Goal: Information Seeking & Learning: Learn about a topic

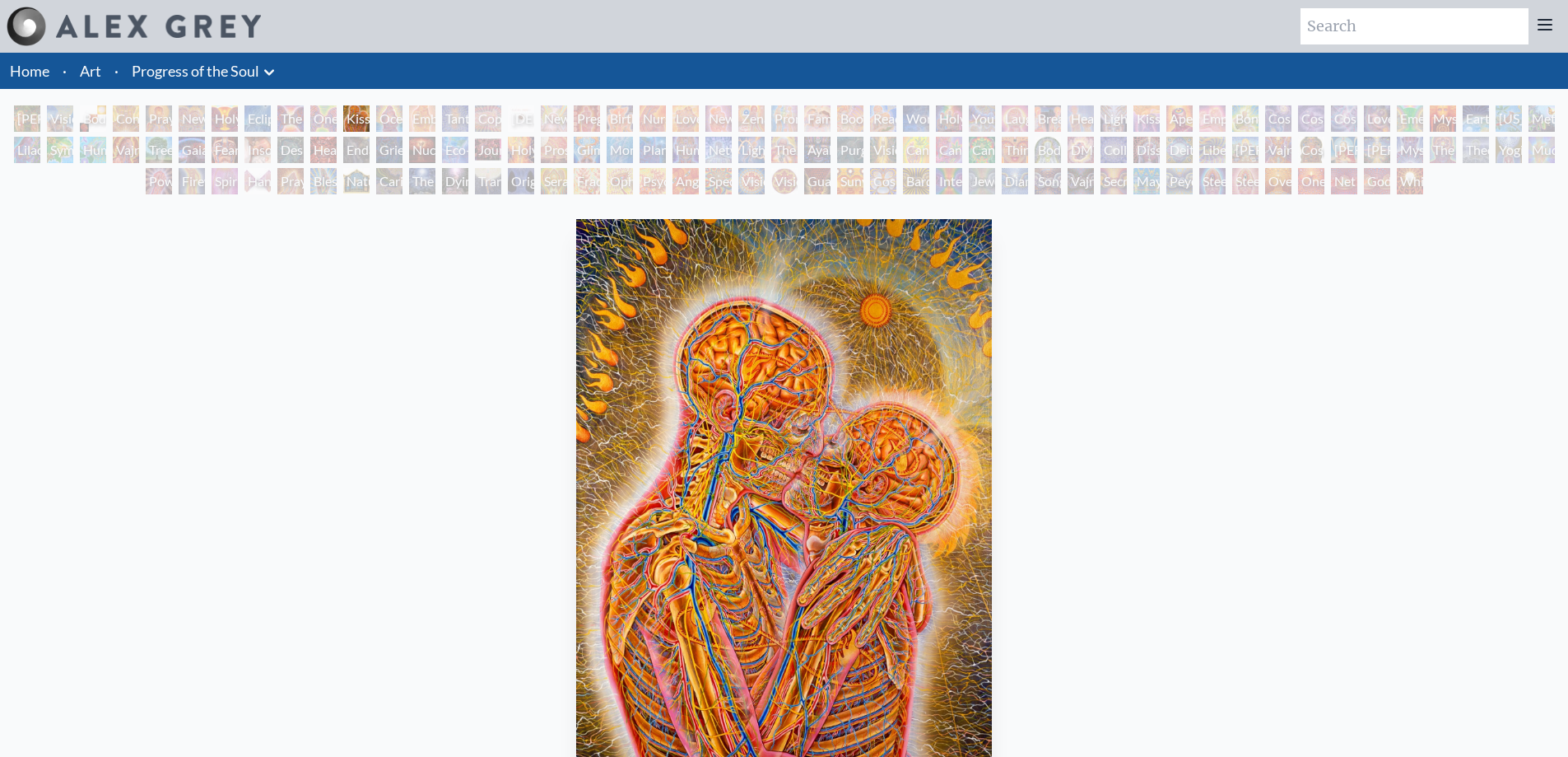
click at [16, 112] on div "[PERSON_NAME] & Eve" at bounding box center [27, 119] width 27 height 27
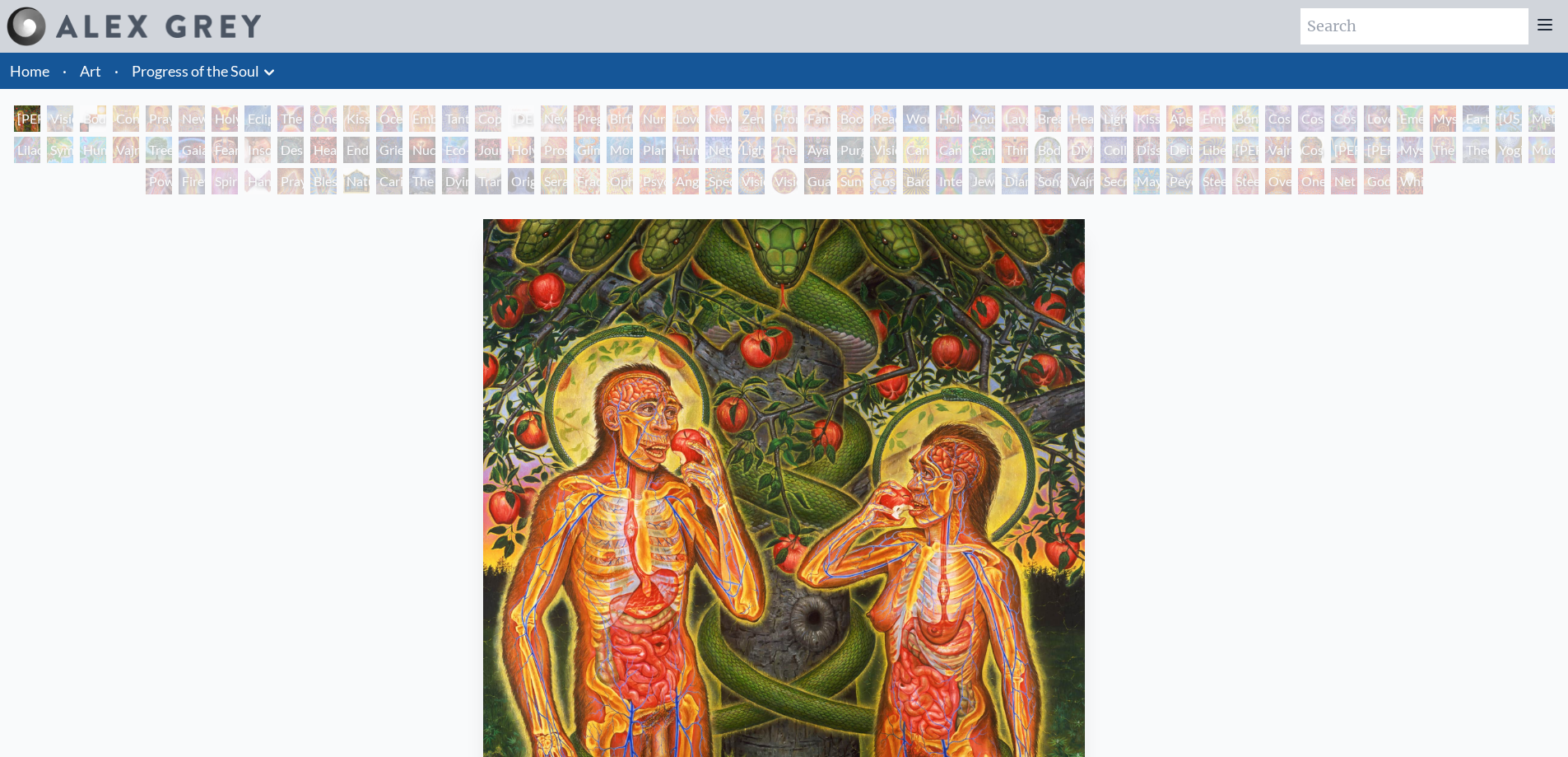
click at [115, 120] on div "Contemplation" at bounding box center [126, 119] width 27 height 27
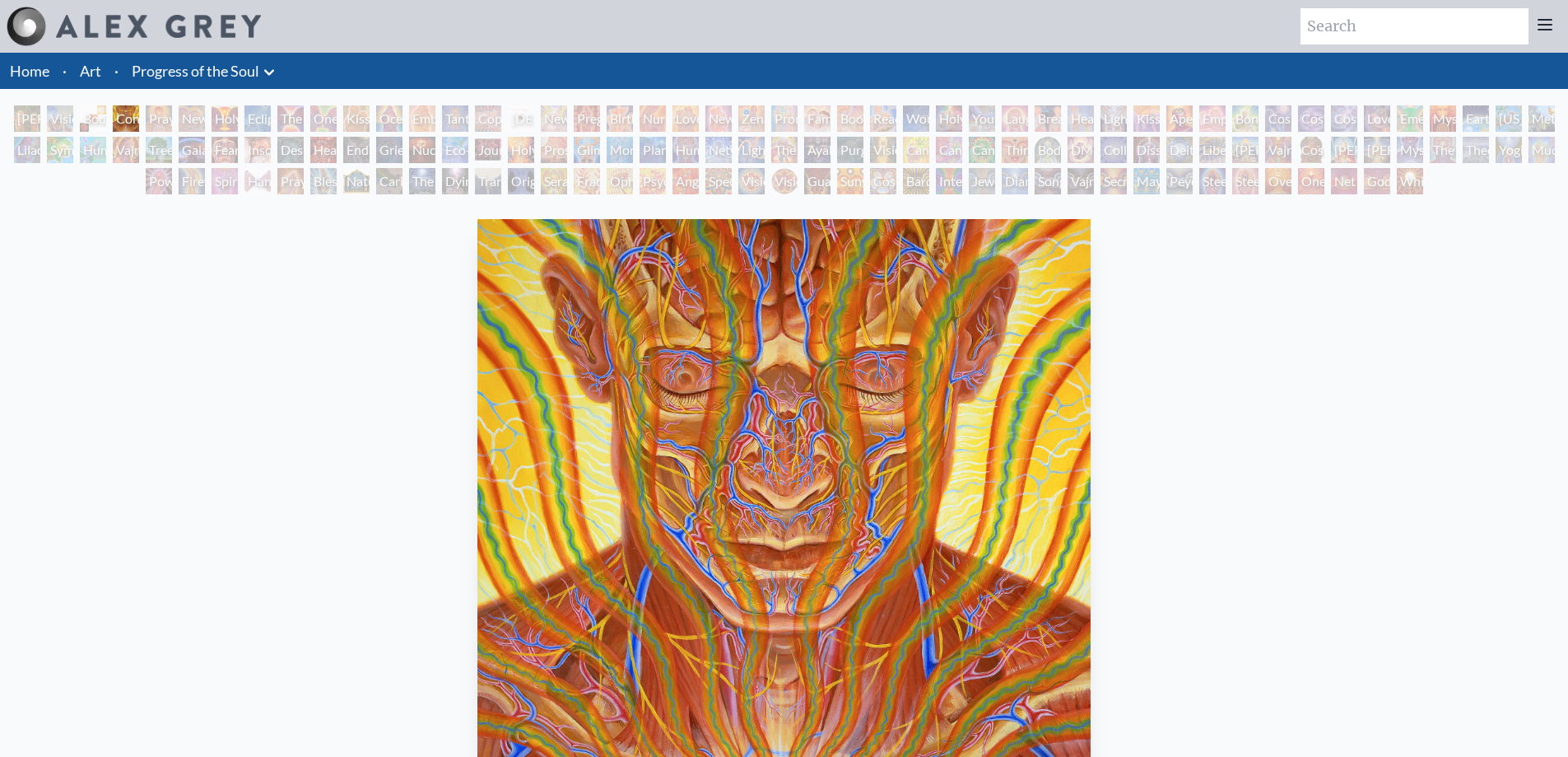
click at [225, 119] on div "Holy Grail" at bounding box center [224, 119] width 27 height 27
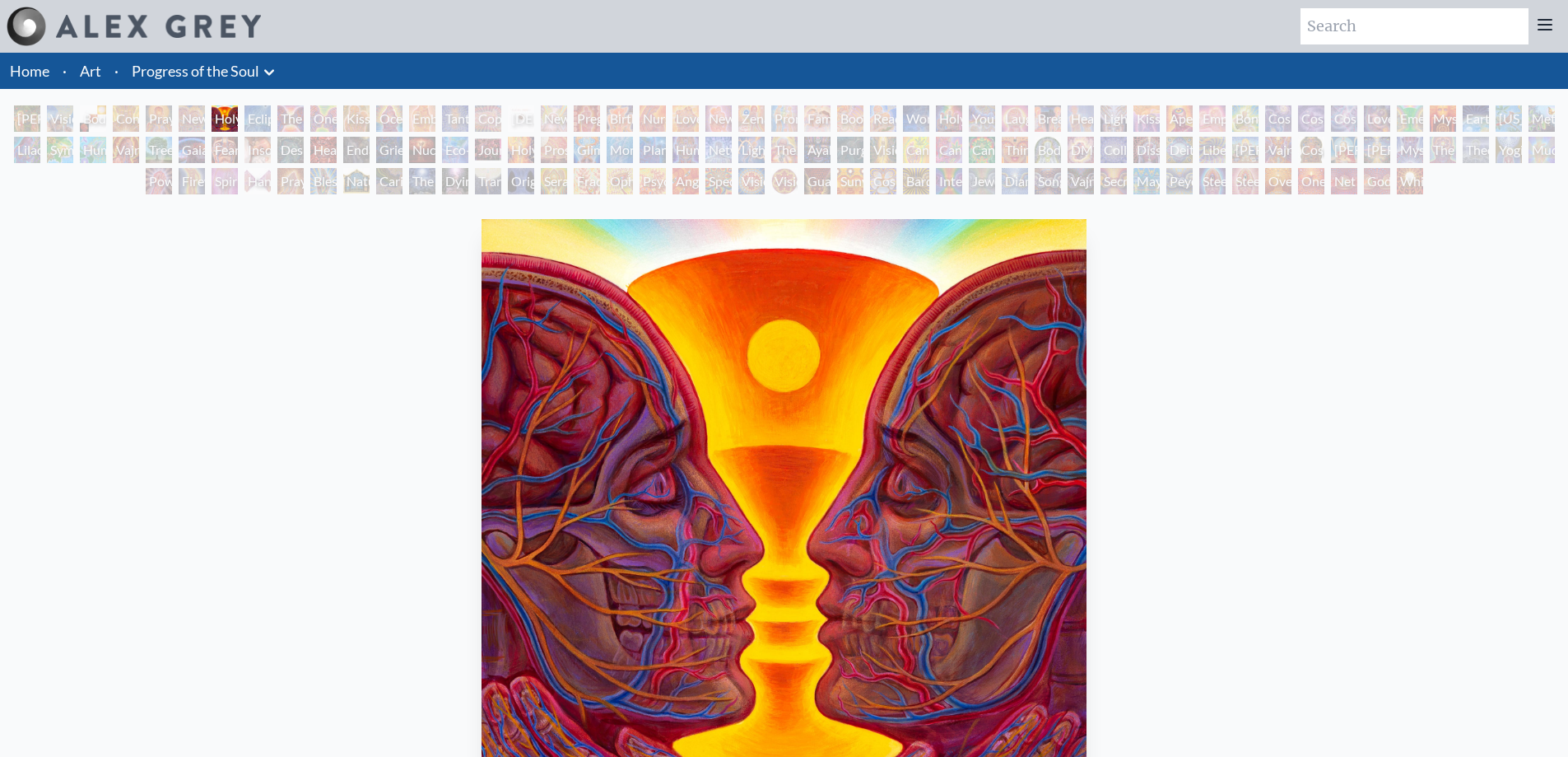
click at [303, 120] on div "The Kiss" at bounding box center [291, 119] width 27 height 27
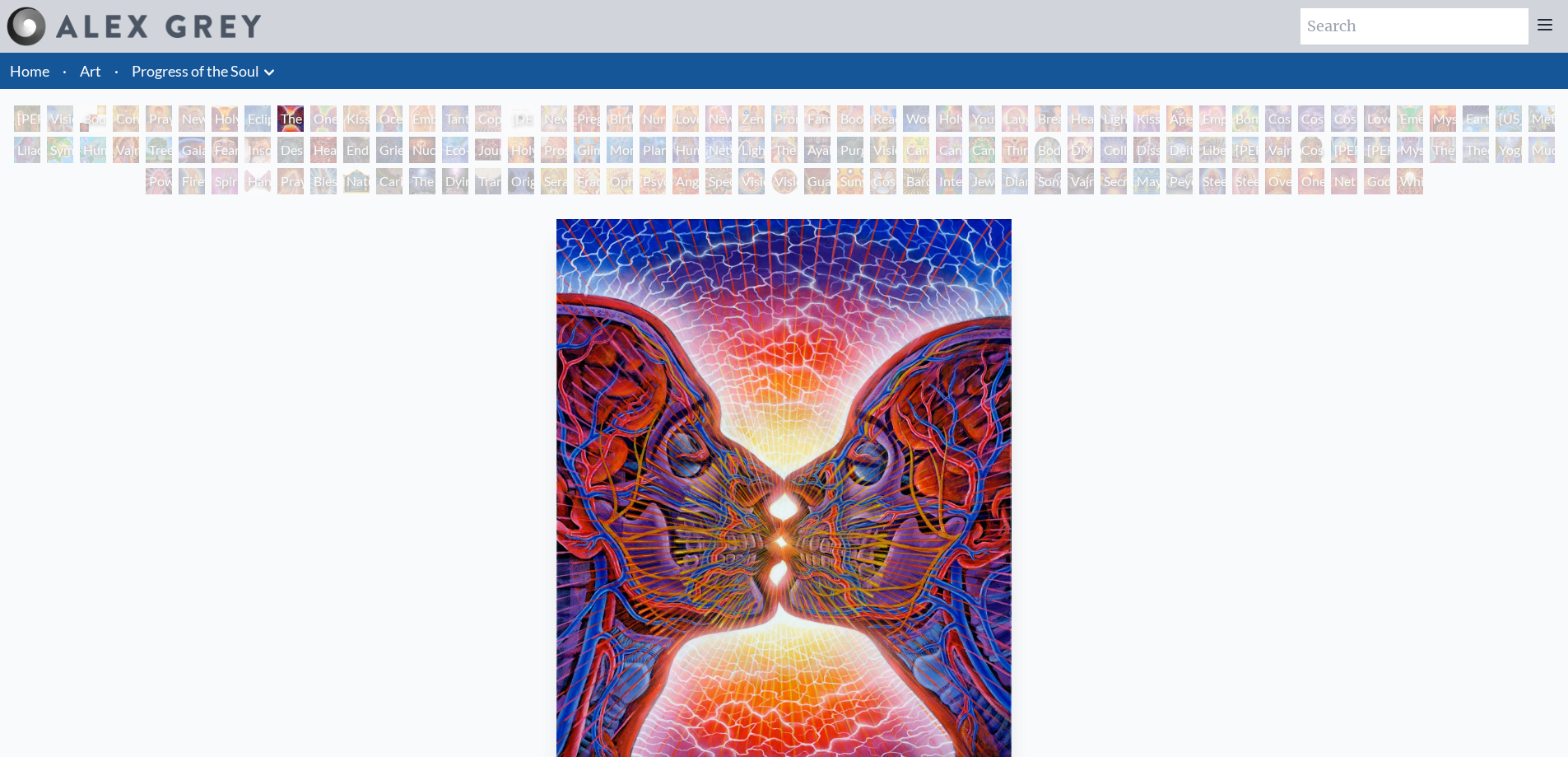
click at [353, 125] on div "Kissing" at bounding box center [356, 119] width 27 height 27
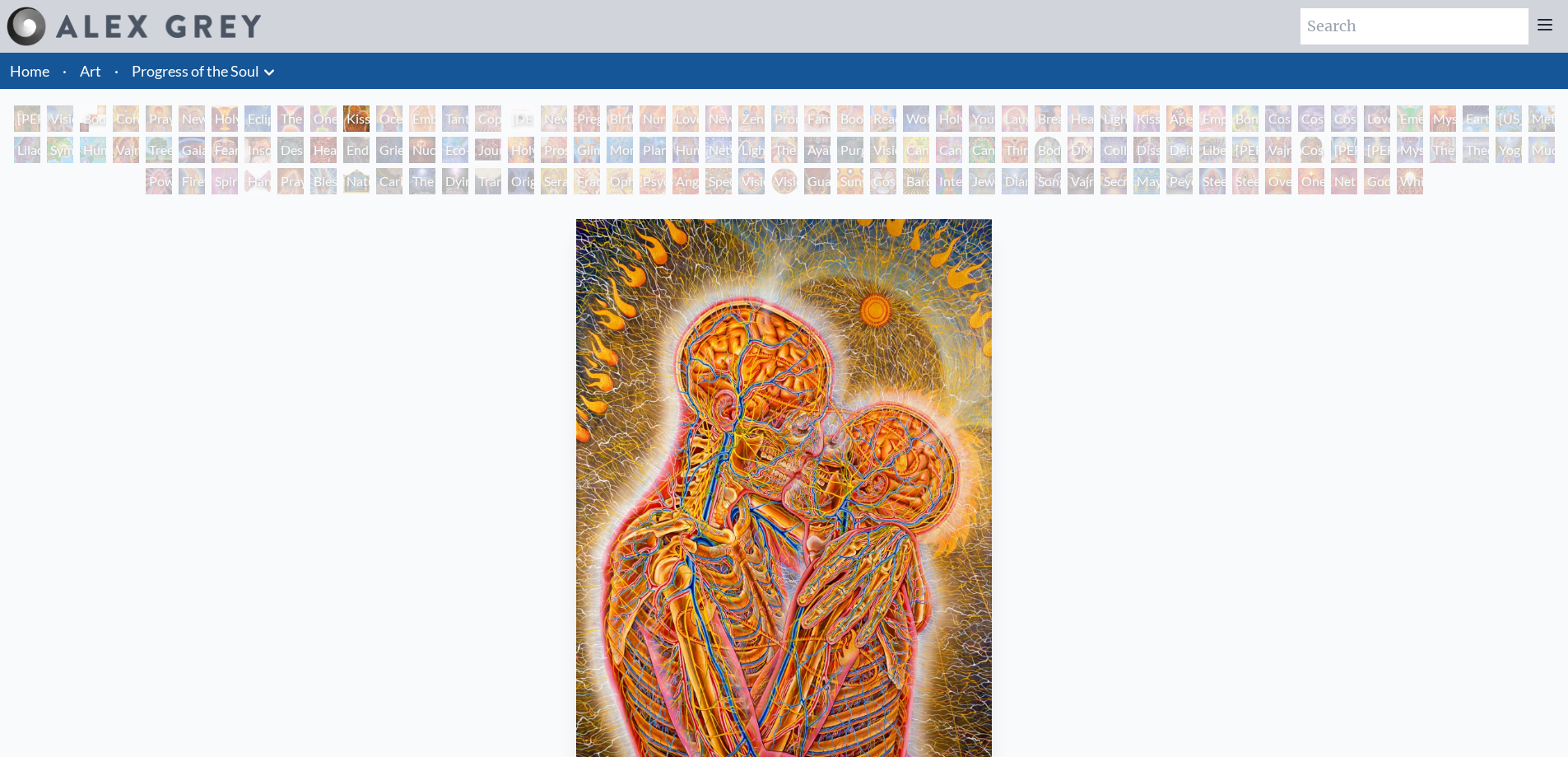
click at [417, 120] on div "Embracing" at bounding box center [422, 119] width 27 height 27
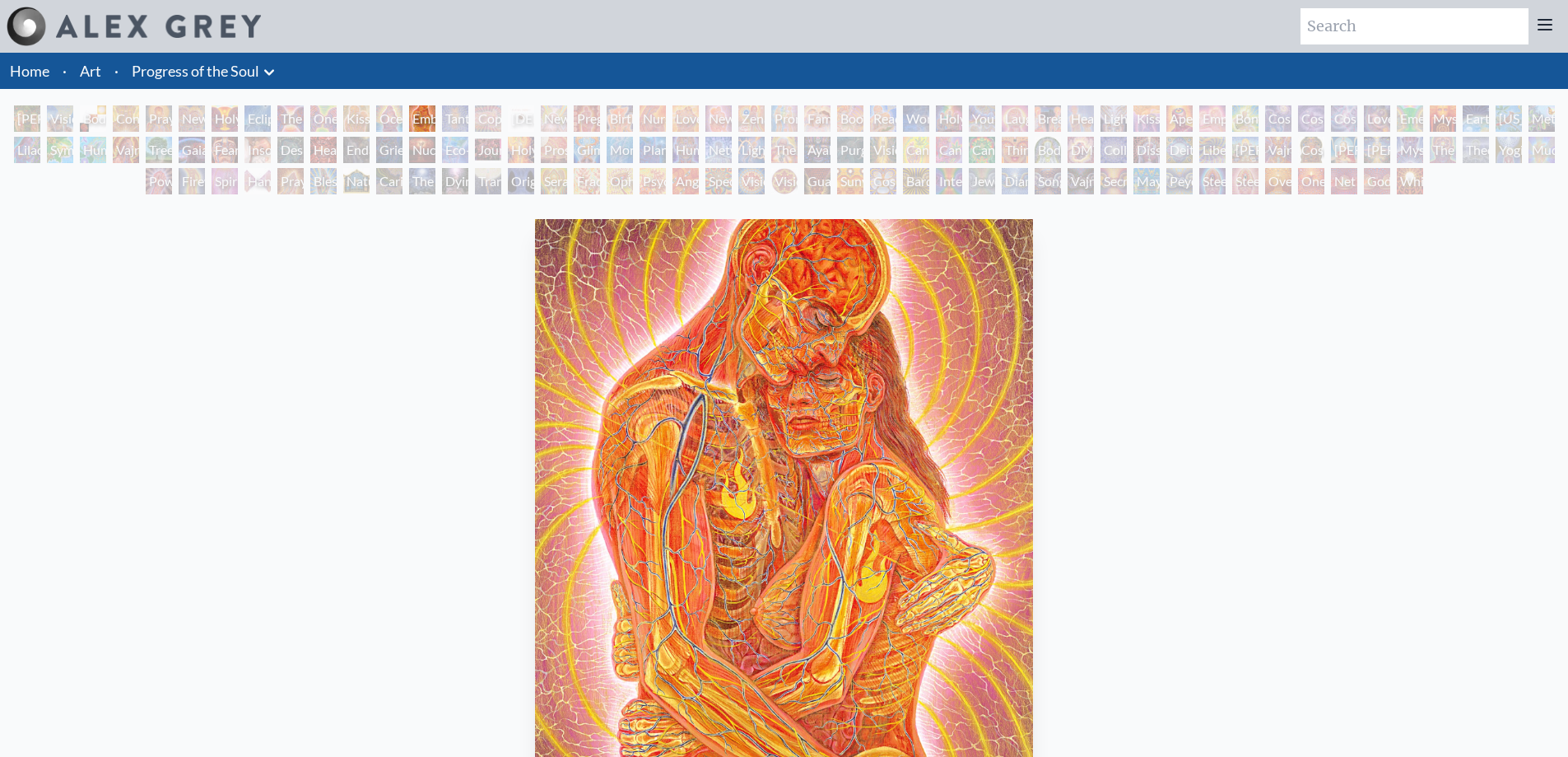
click at [448, 116] on div "Tantra" at bounding box center [455, 119] width 27 height 27
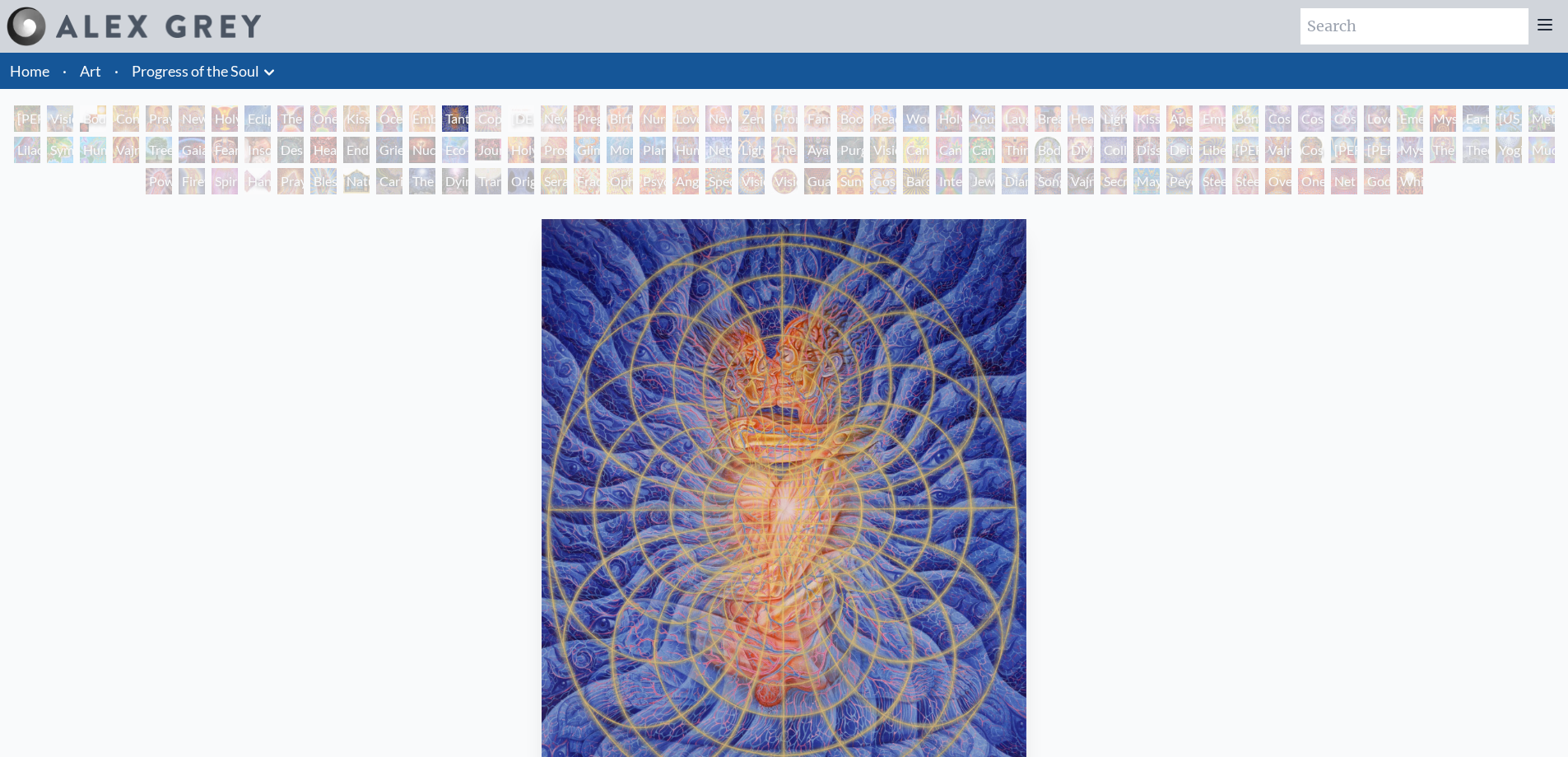
click at [501, 115] on div "Copulating" at bounding box center [487, 119] width 27 height 27
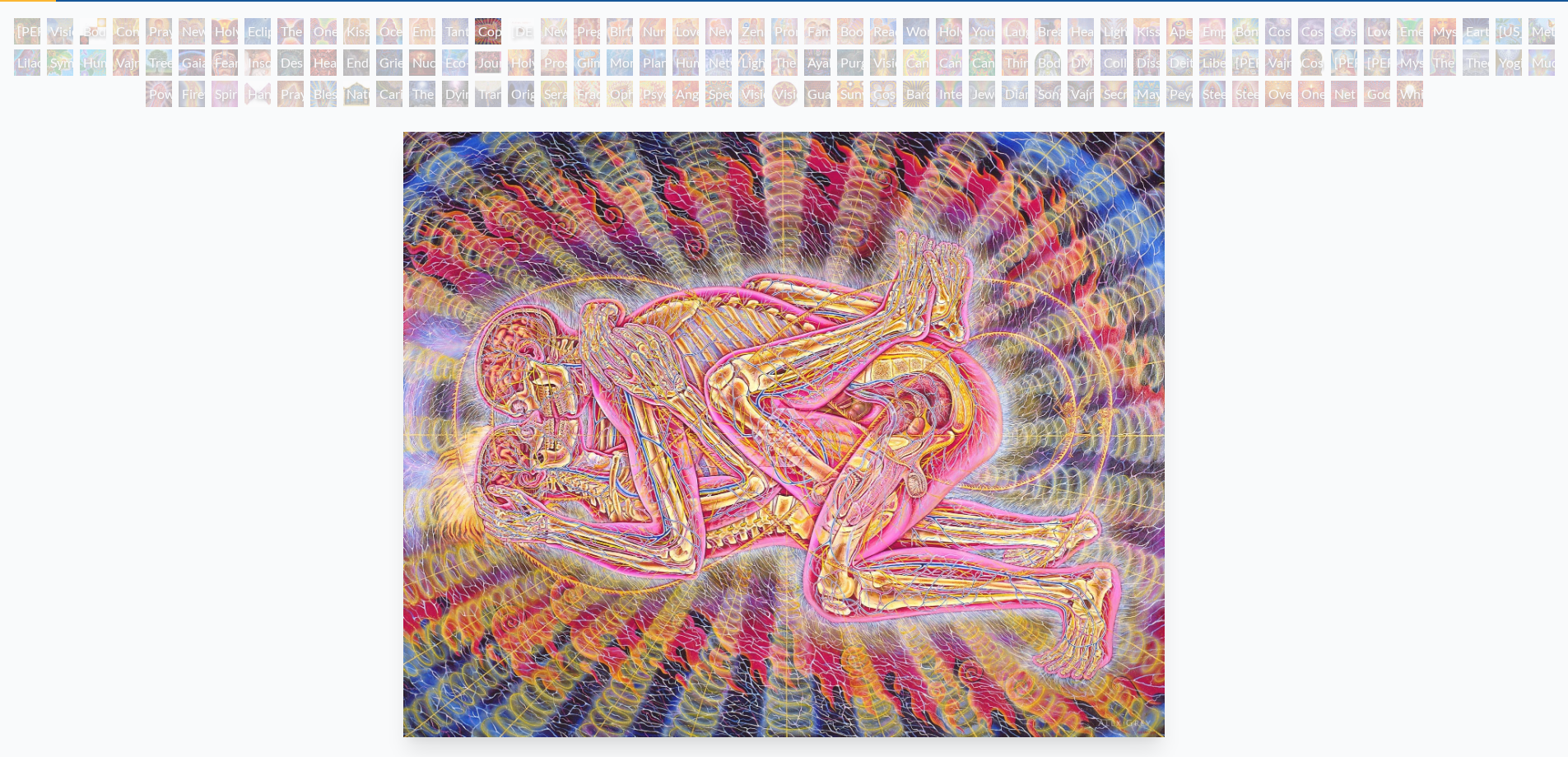
scroll to position [51, 0]
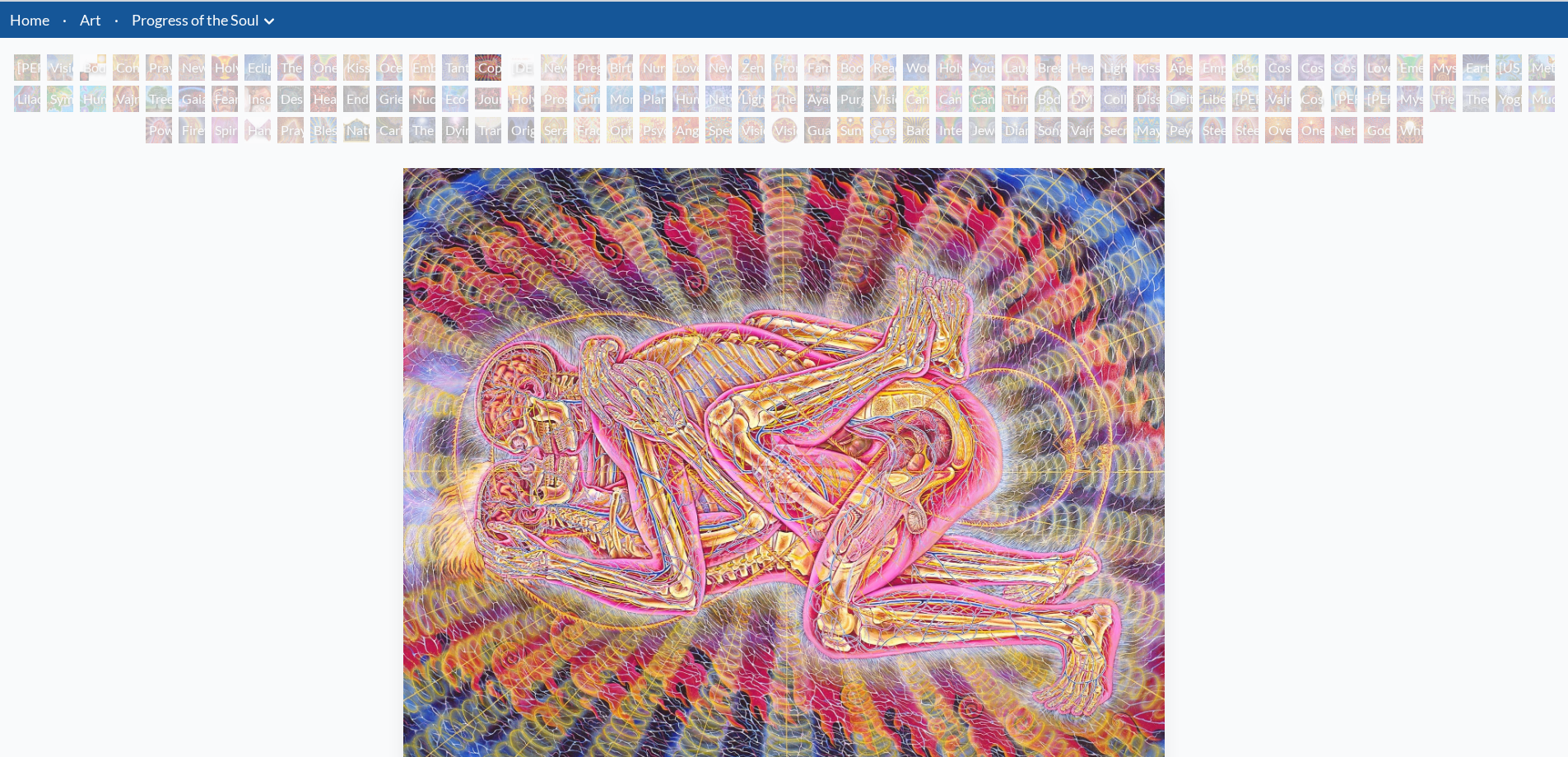
click at [529, 70] on div "[DEMOGRAPHIC_DATA] Embryo" at bounding box center [521, 67] width 27 height 27
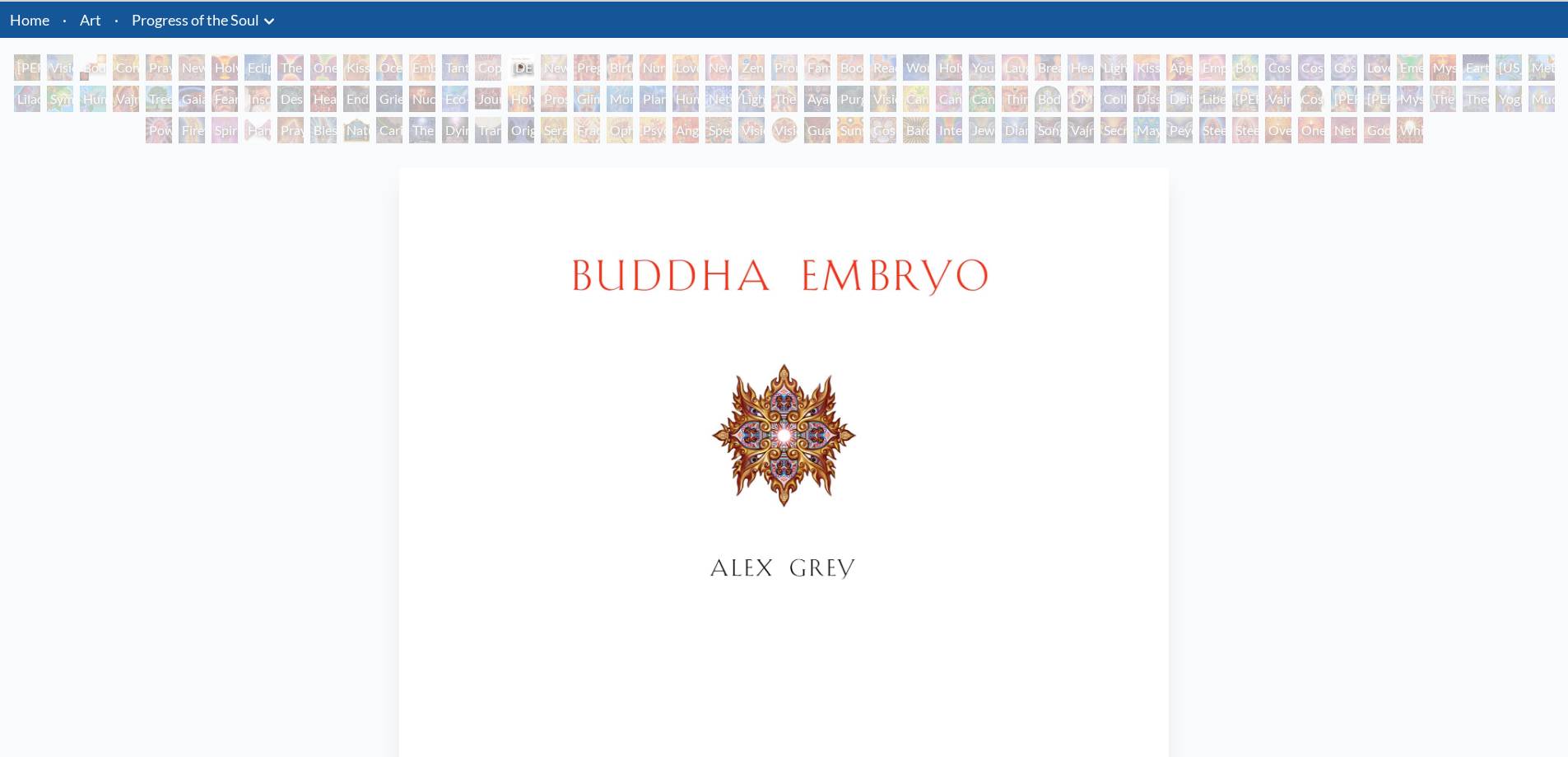
click at [615, 68] on div "Birth" at bounding box center [620, 67] width 27 height 27
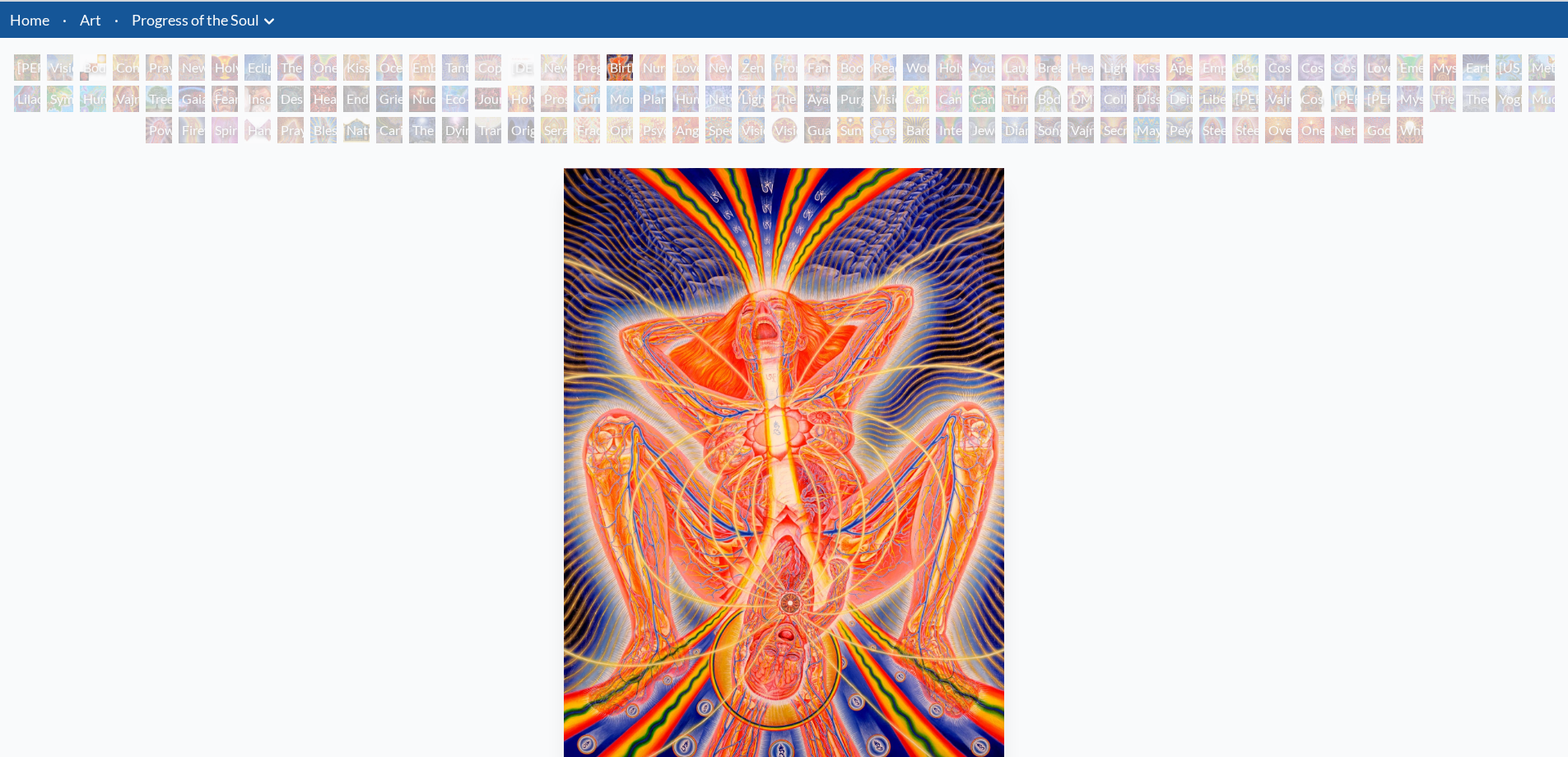
click at [663, 68] on div "Nursing" at bounding box center [652, 67] width 27 height 27
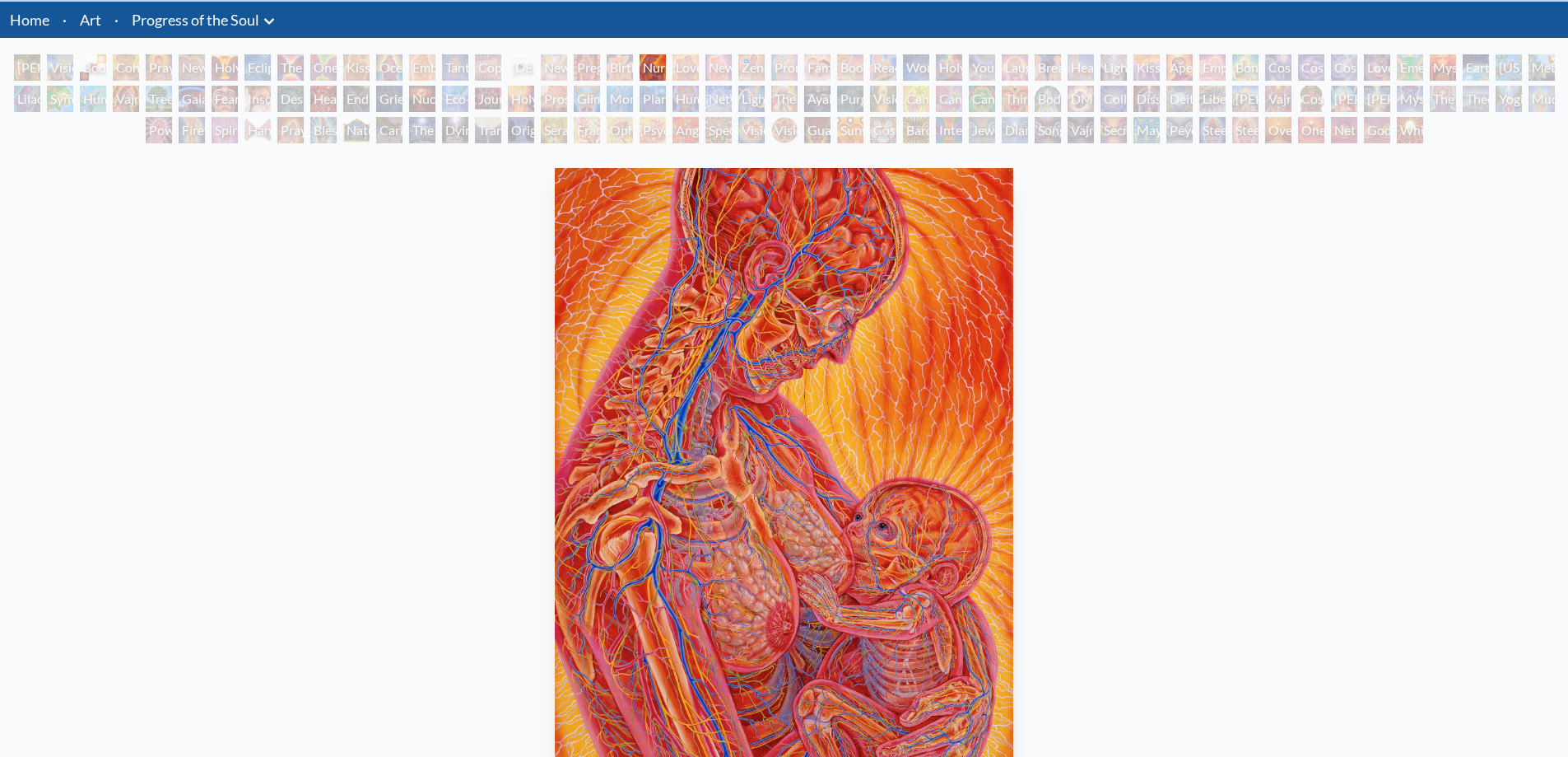
click at [699, 70] on div "Love Circuit" at bounding box center [685, 67] width 27 height 27
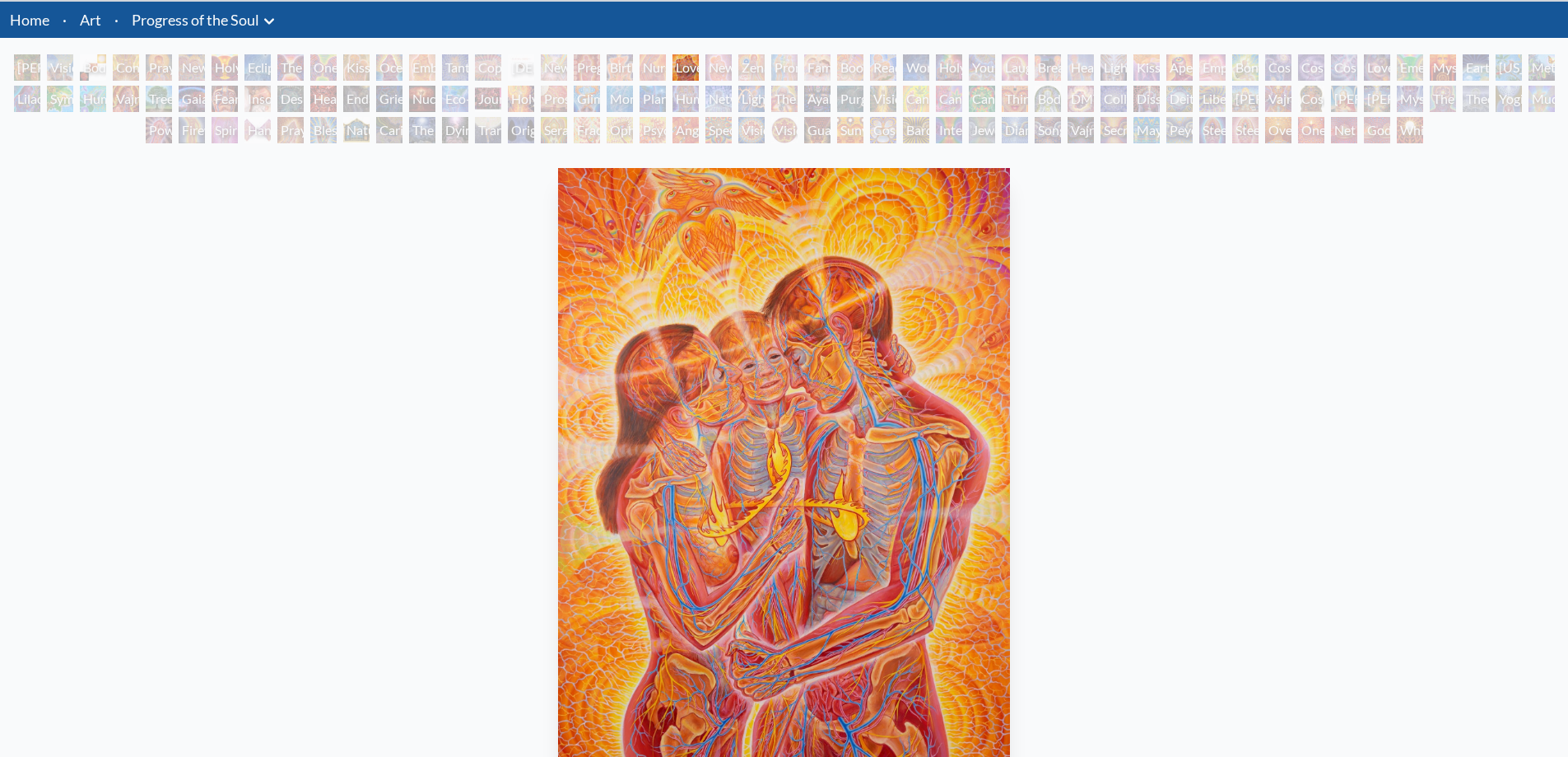
click at [775, 70] on div "Promise" at bounding box center [784, 67] width 27 height 27
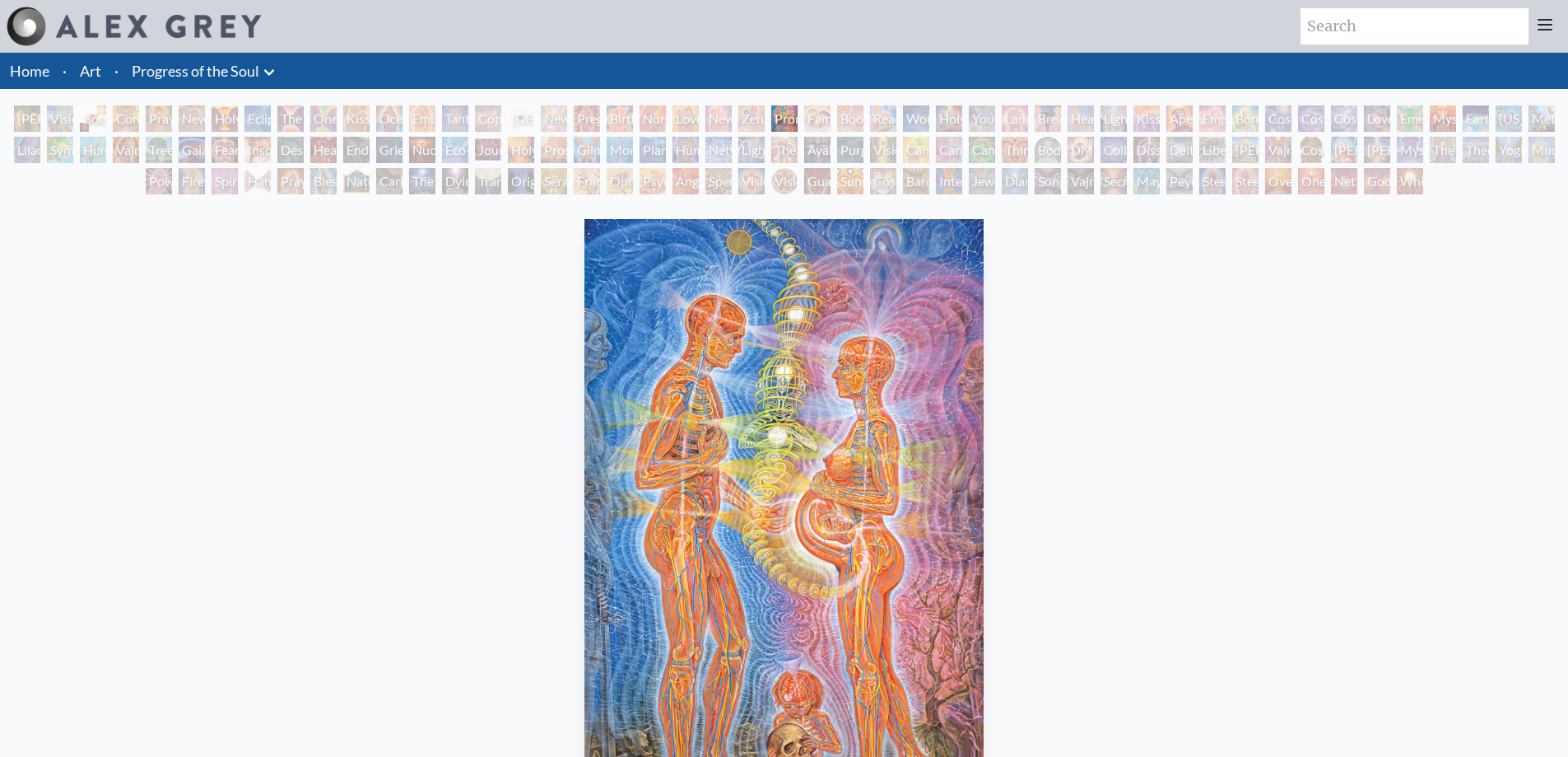
click at [809, 116] on div "Family" at bounding box center [817, 119] width 27 height 27
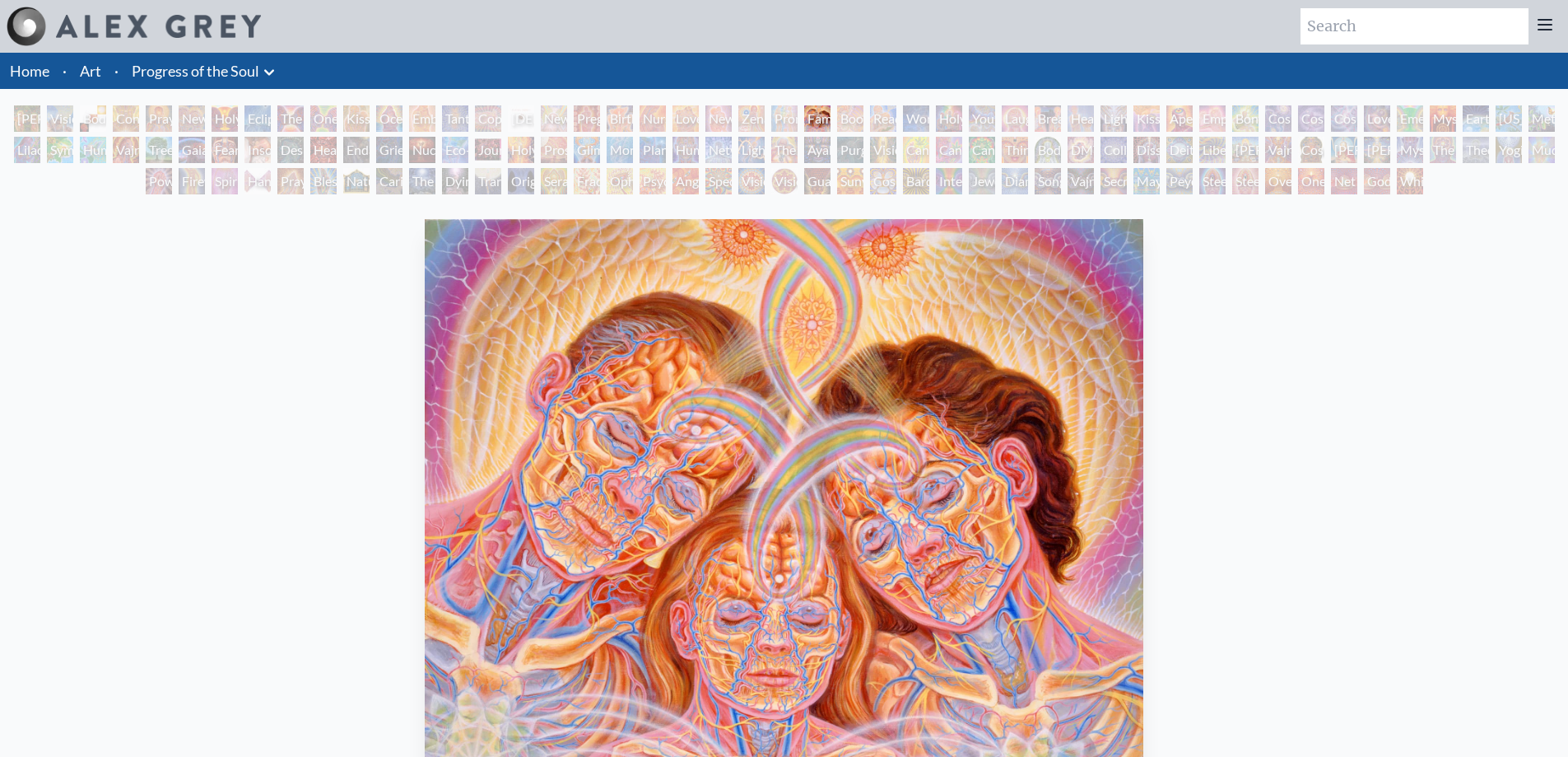
click at [864, 118] on div "Boo-boo" at bounding box center [850, 119] width 27 height 27
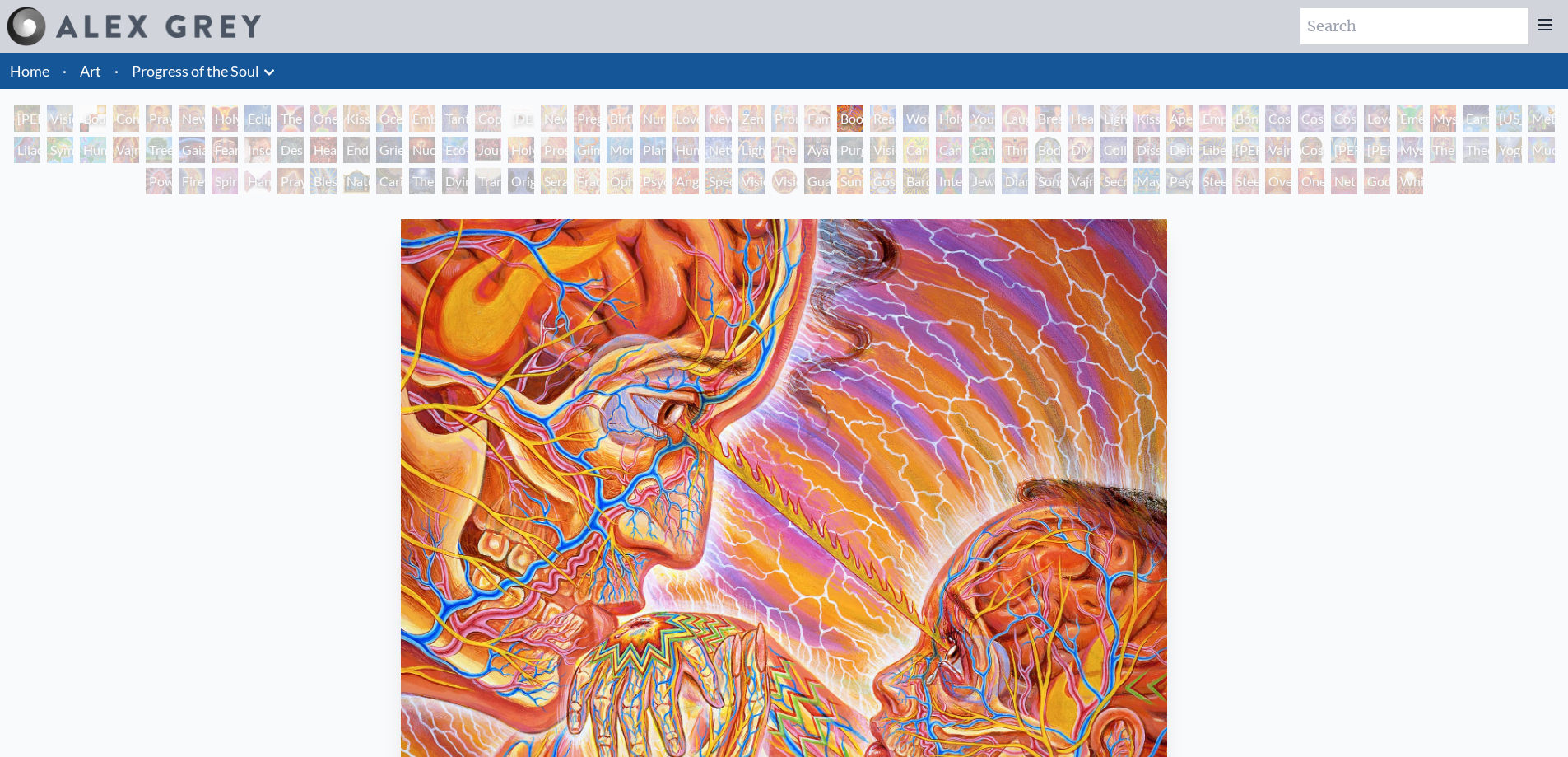
click at [921, 120] on div "Wonder" at bounding box center [916, 119] width 27 height 27
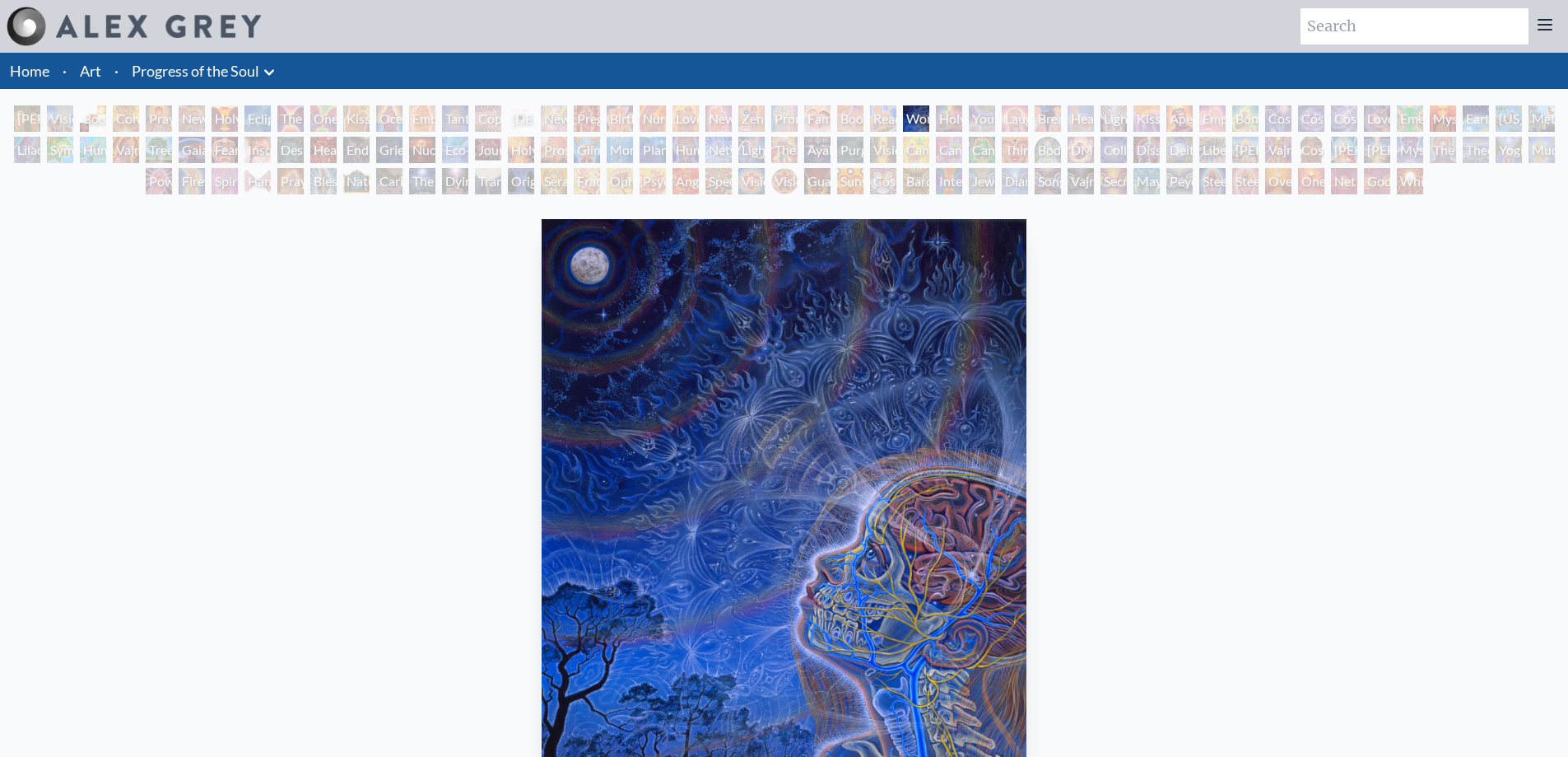
click at [989, 124] on div "Young & Old" at bounding box center [981, 119] width 27 height 27
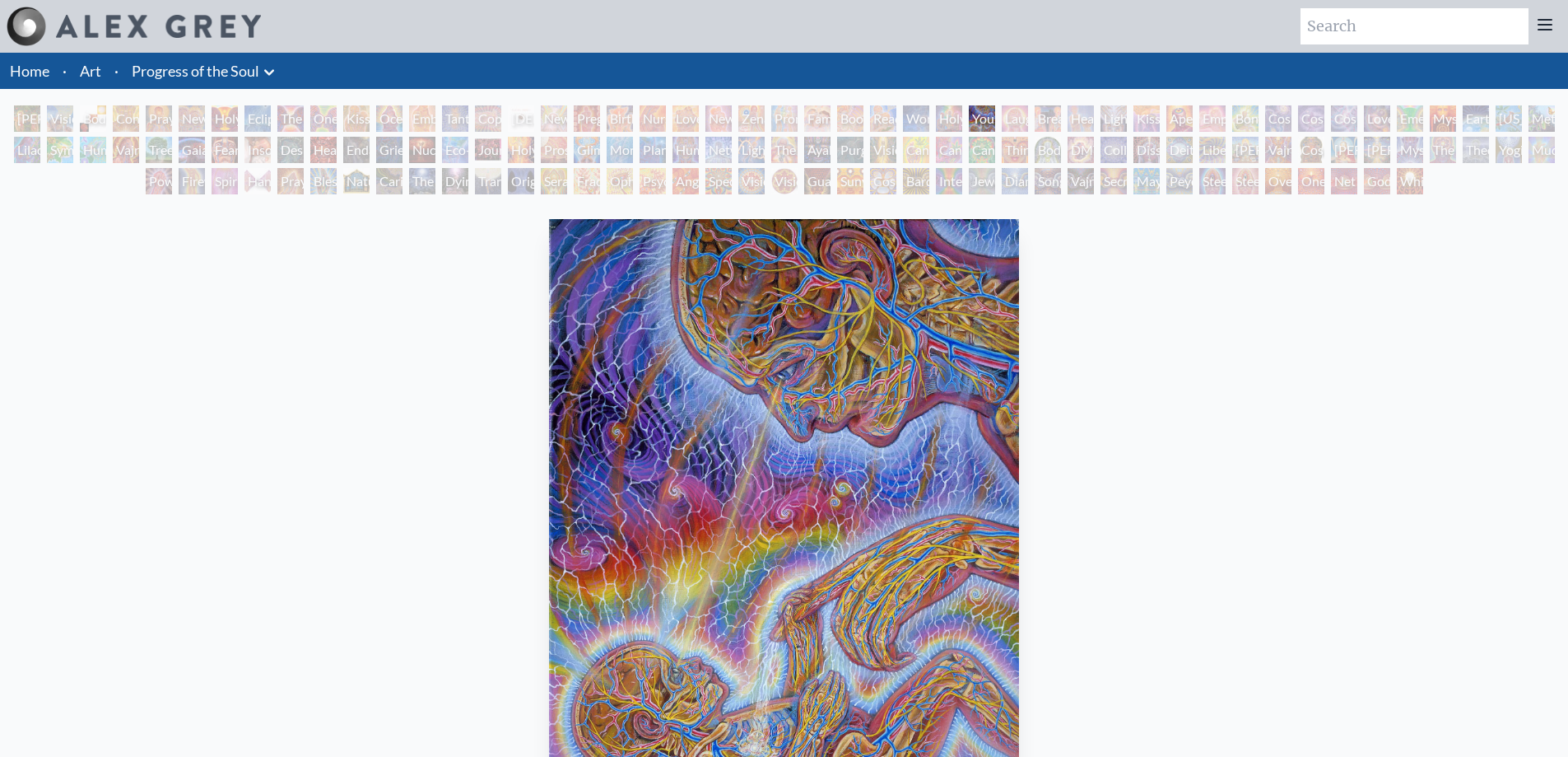
click at [1068, 126] on div "Healing" at bounding box center [1081, 119] width 27 height 27
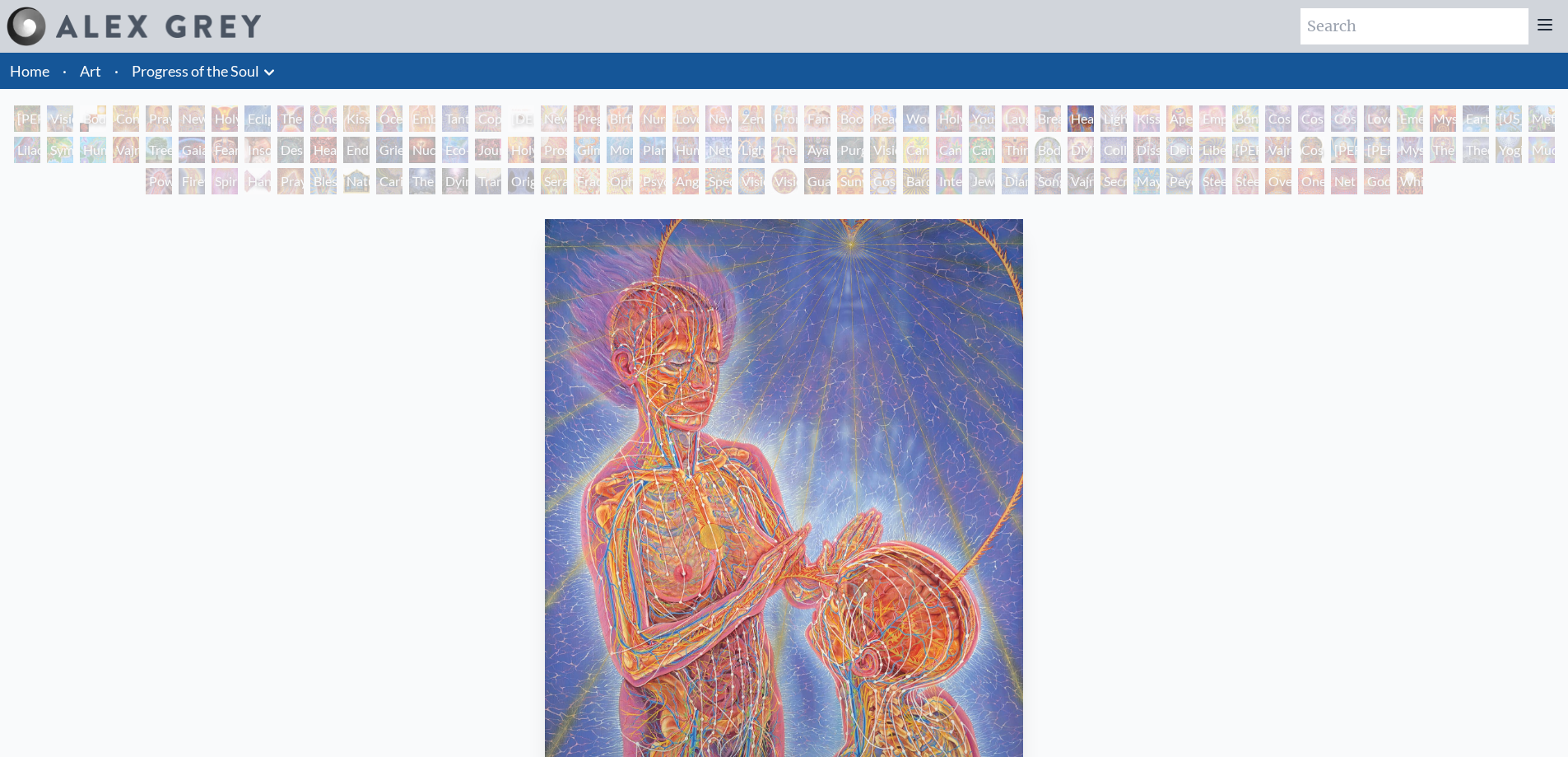
click at [1125, 125] on div "Lightweaver" at bounding box center [1114, 119] width 27 height 27
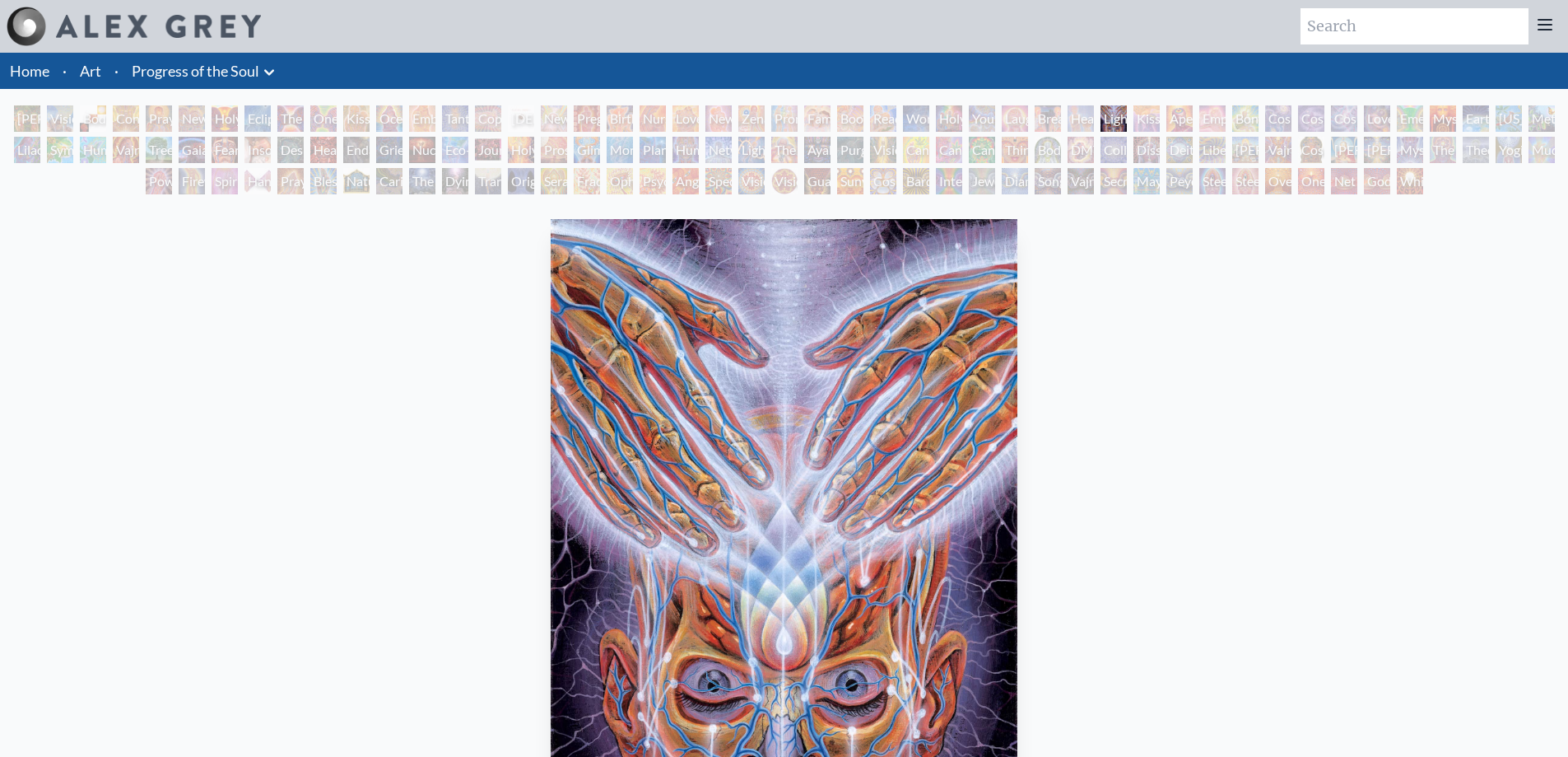
click at [1171, 121] on div "Aperture" at bounding box center [1179, 119] width 27 height 27
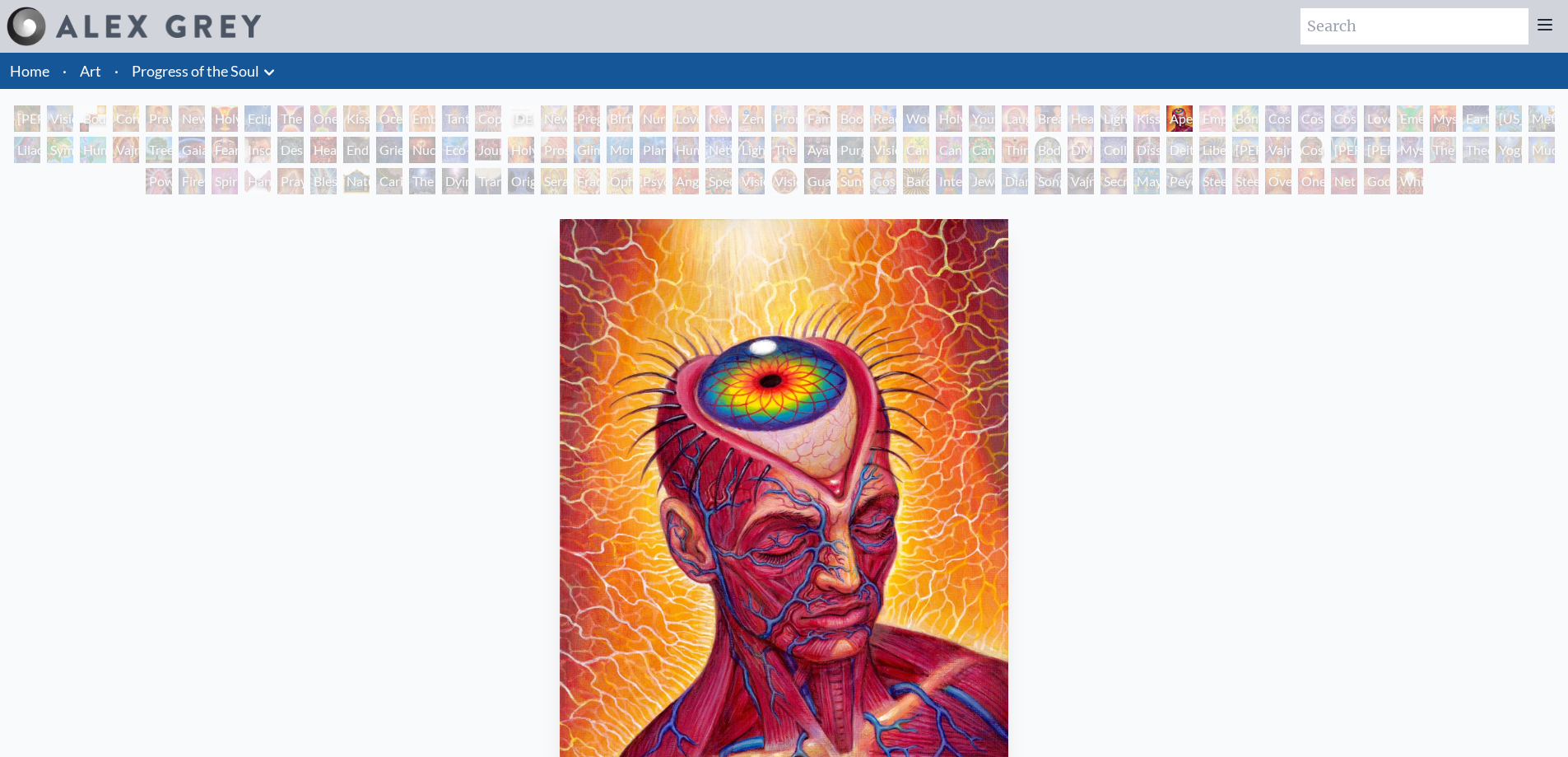
click at [1238, 120] on div "Bond" at bounding box center [1245, 119] width 27 height 27
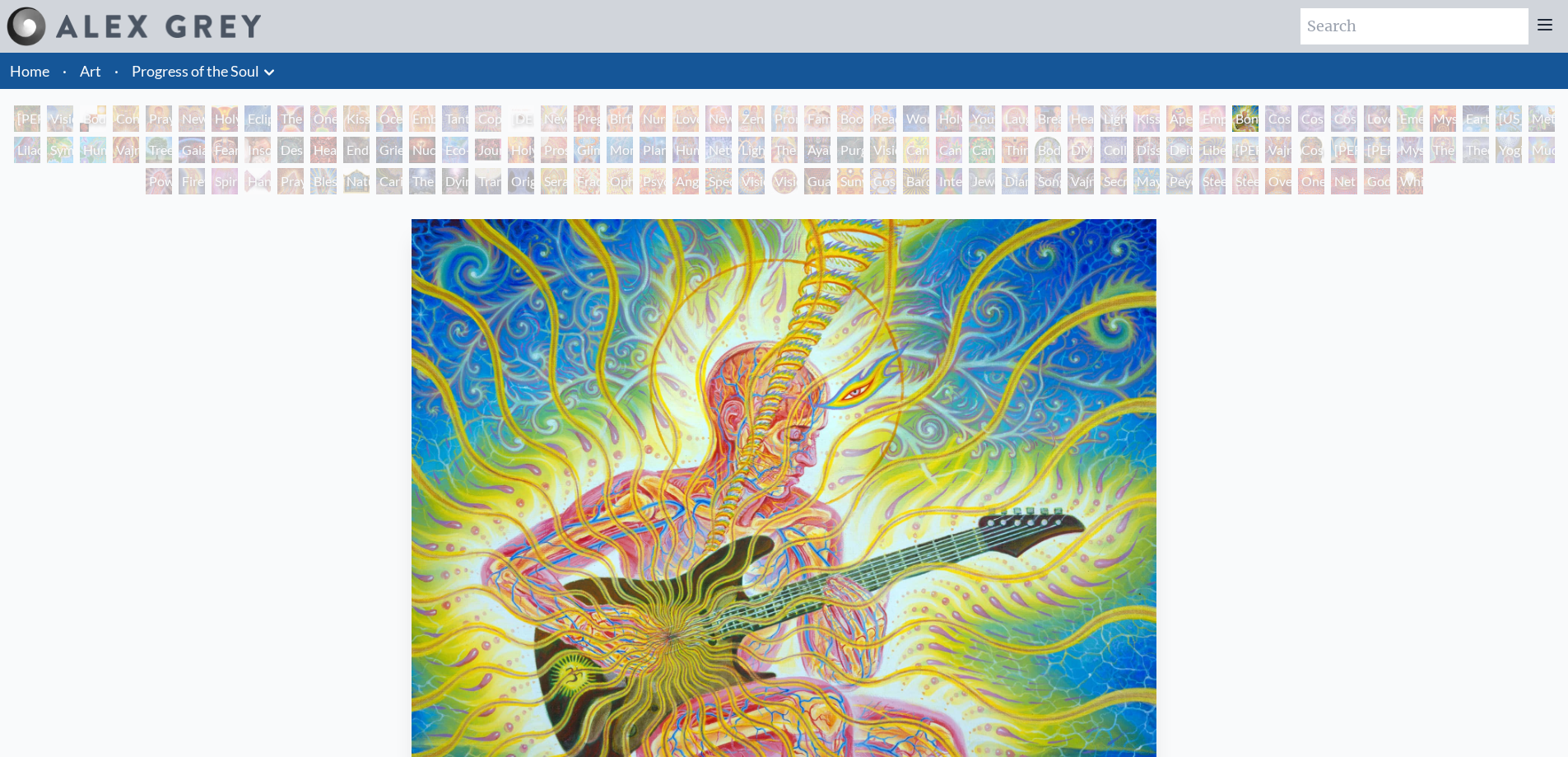
click at [1211, 117] on div "Empowerment" at bounding box center [1212, 119] width 27 height 27
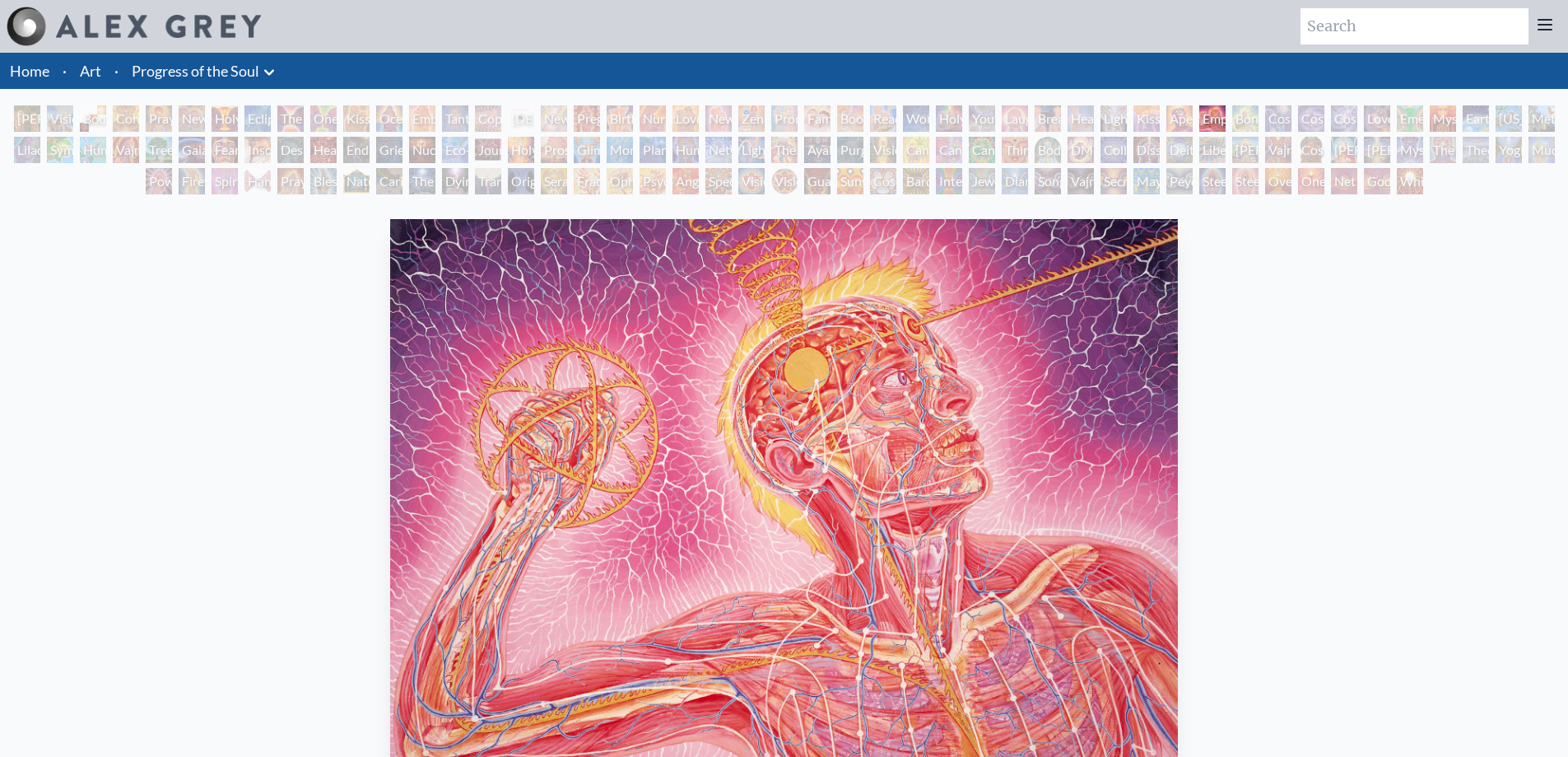
click at [1305, 121] on div "Cosmic Artist" at bounding box center [1310, 119] width 27 height 27
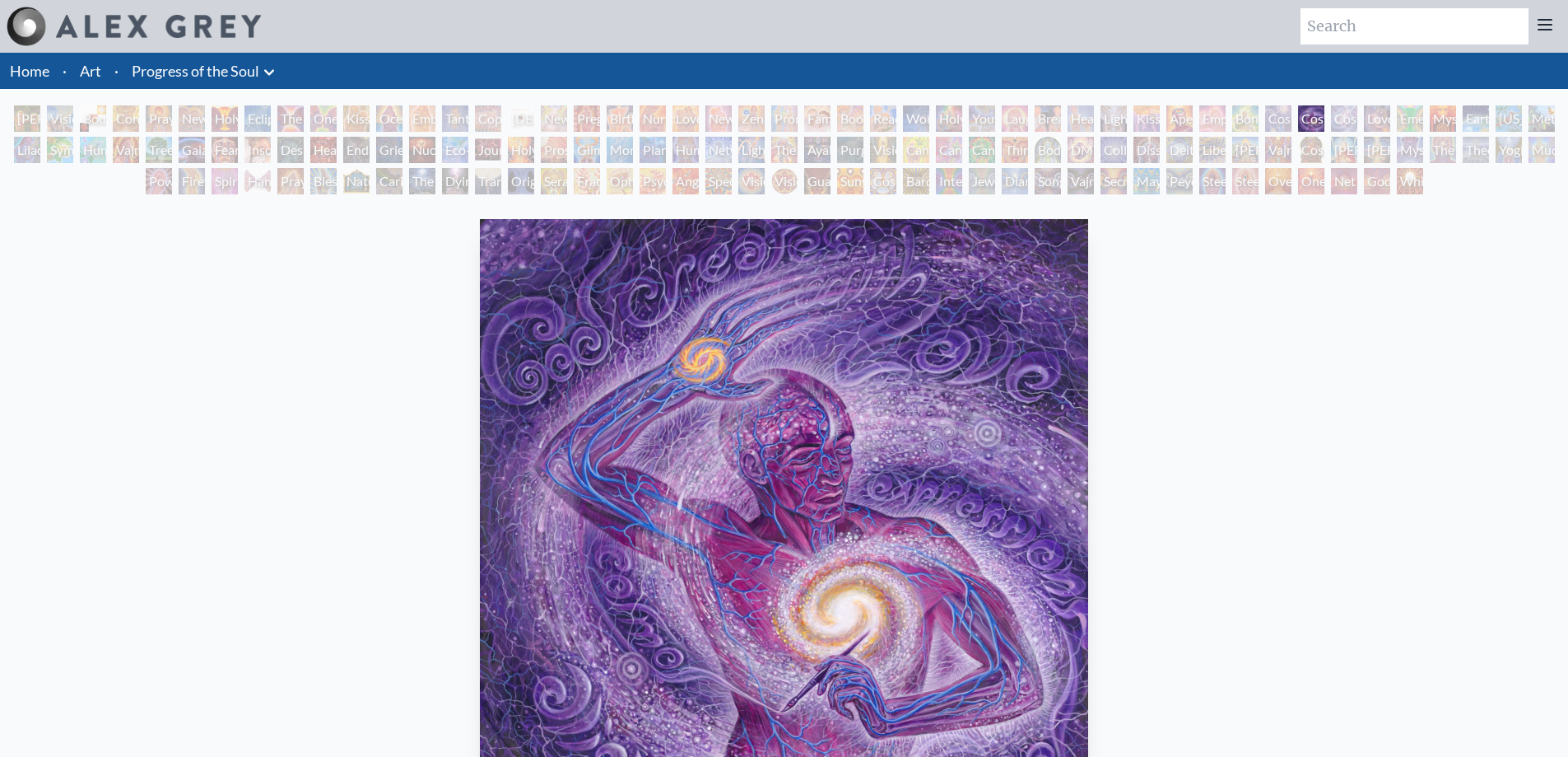
click at [1411, 121] on div "Emerald Grail" at bounding box center [1410, 119] width 27 height 27
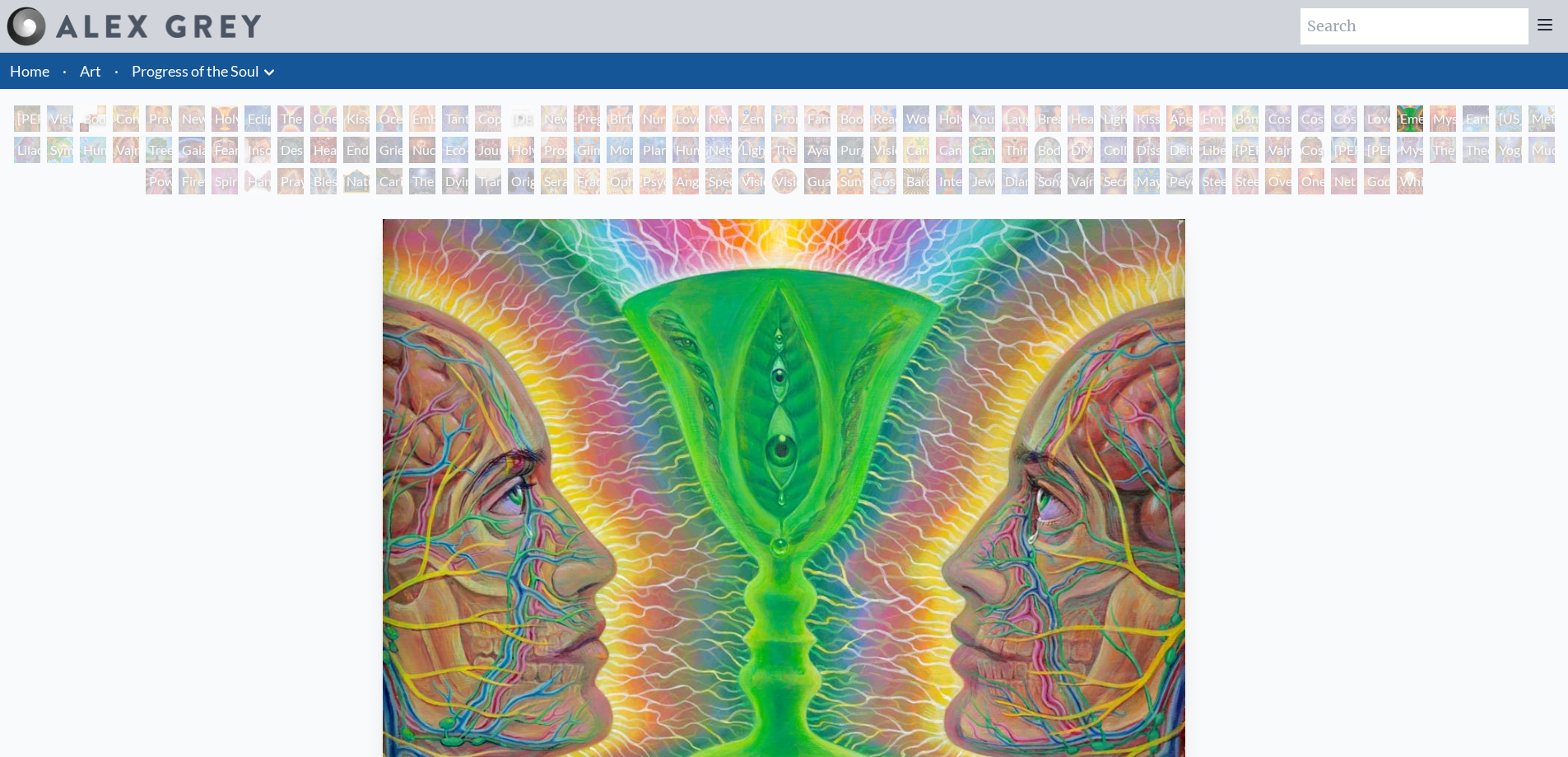
click at [1499, 116] on div "[US_STATE] Song" at bounding box center [1508, 119] width 27 height 27
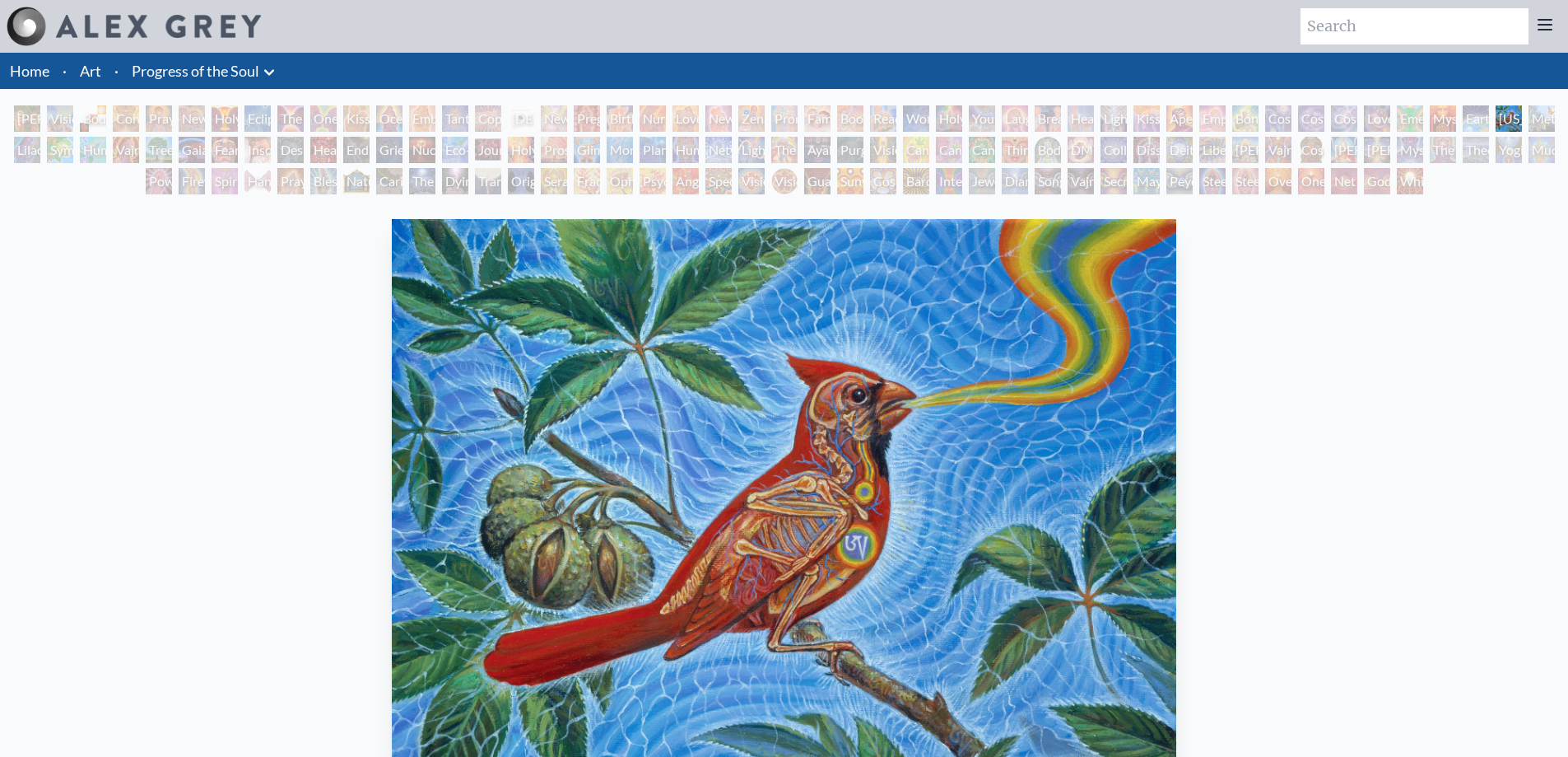
click at [1522, 114] on div "[US_STATE] Song" at bounding box center [1508, 119] width 27 height 27
click at [26, 154] on div "Lilacs" at bounding box center [27, 150] width 27 height 27
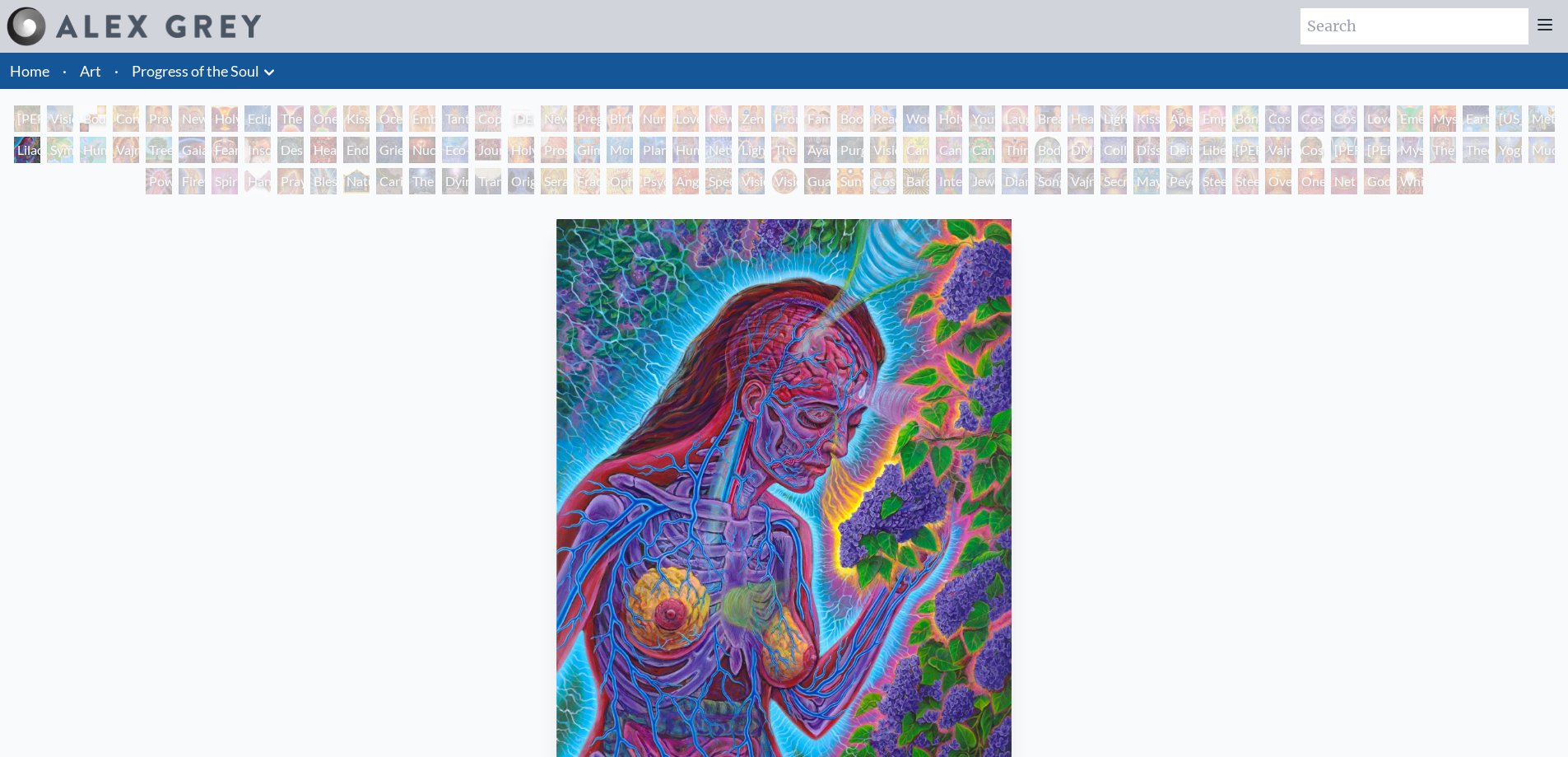
click at [59, 150] on div "Symbiosis: Gall Wasp & Oak Tree" at bounding box center [60, 150] width 27 height 27
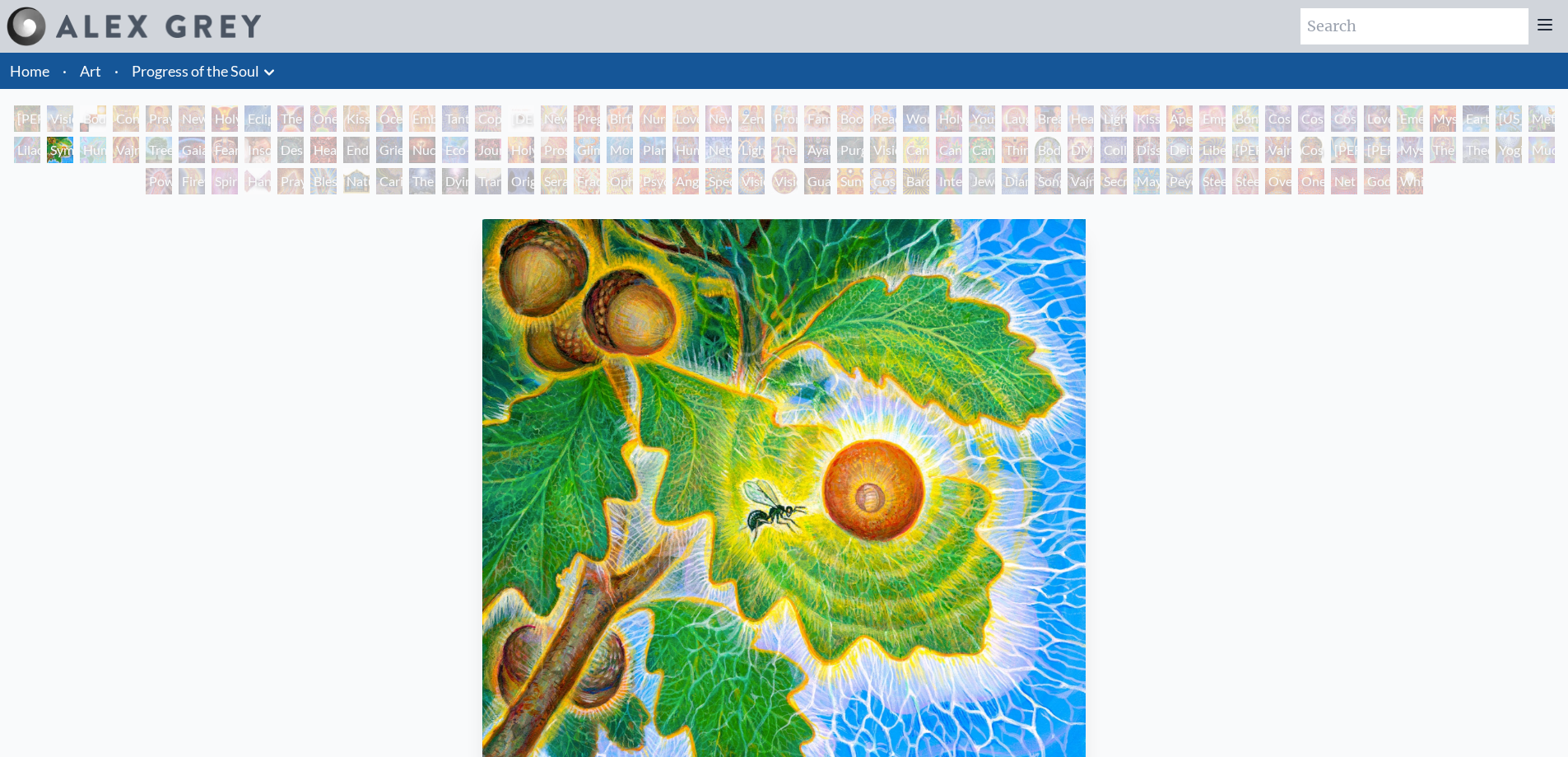
click at [254, 147] on div "Insomnia" at bounding box center [258, 150] width 27 height 27
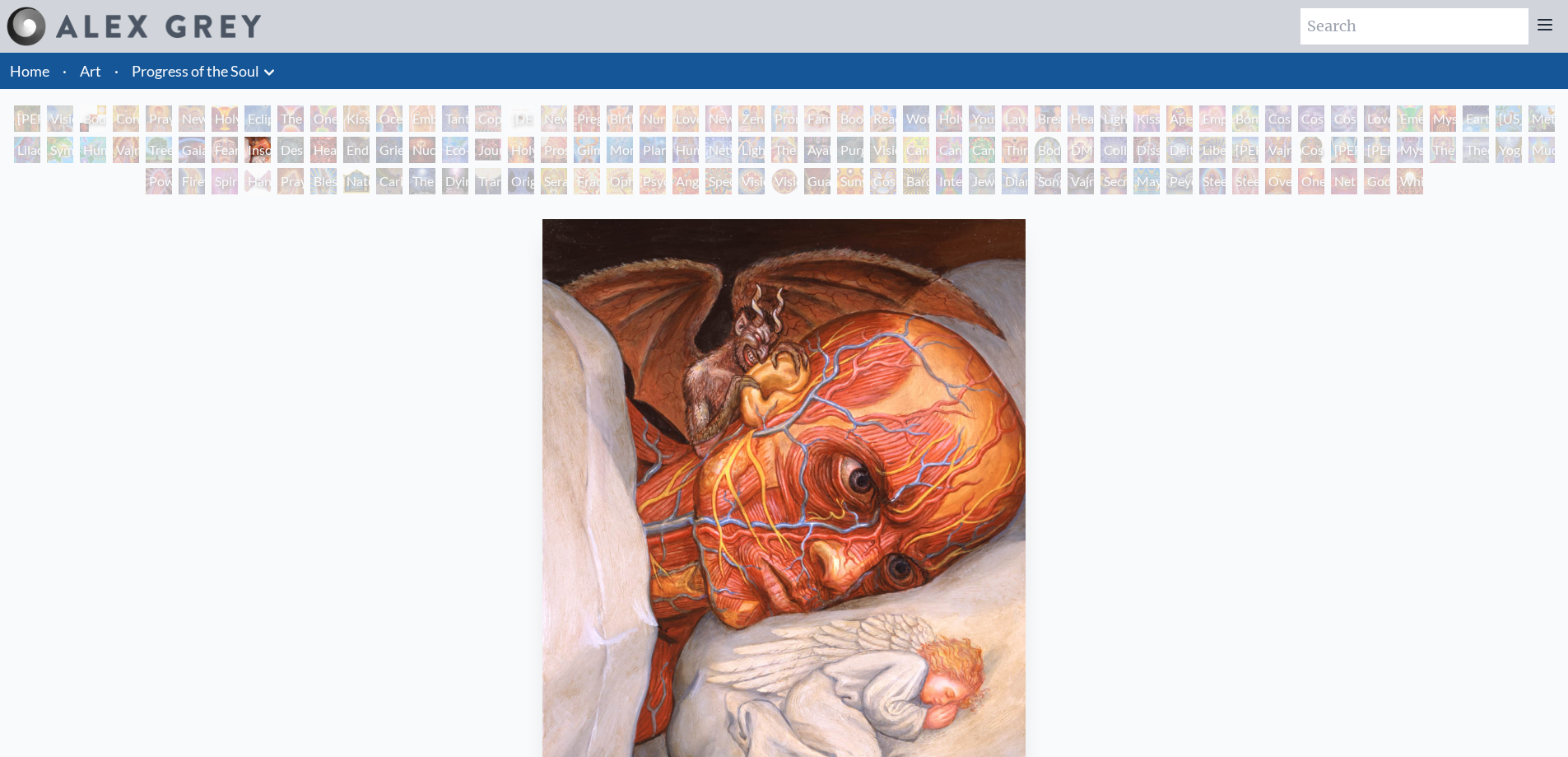
click at [326, 147] on div "Headache" at bounding box center [323, 150] width 27 height 27
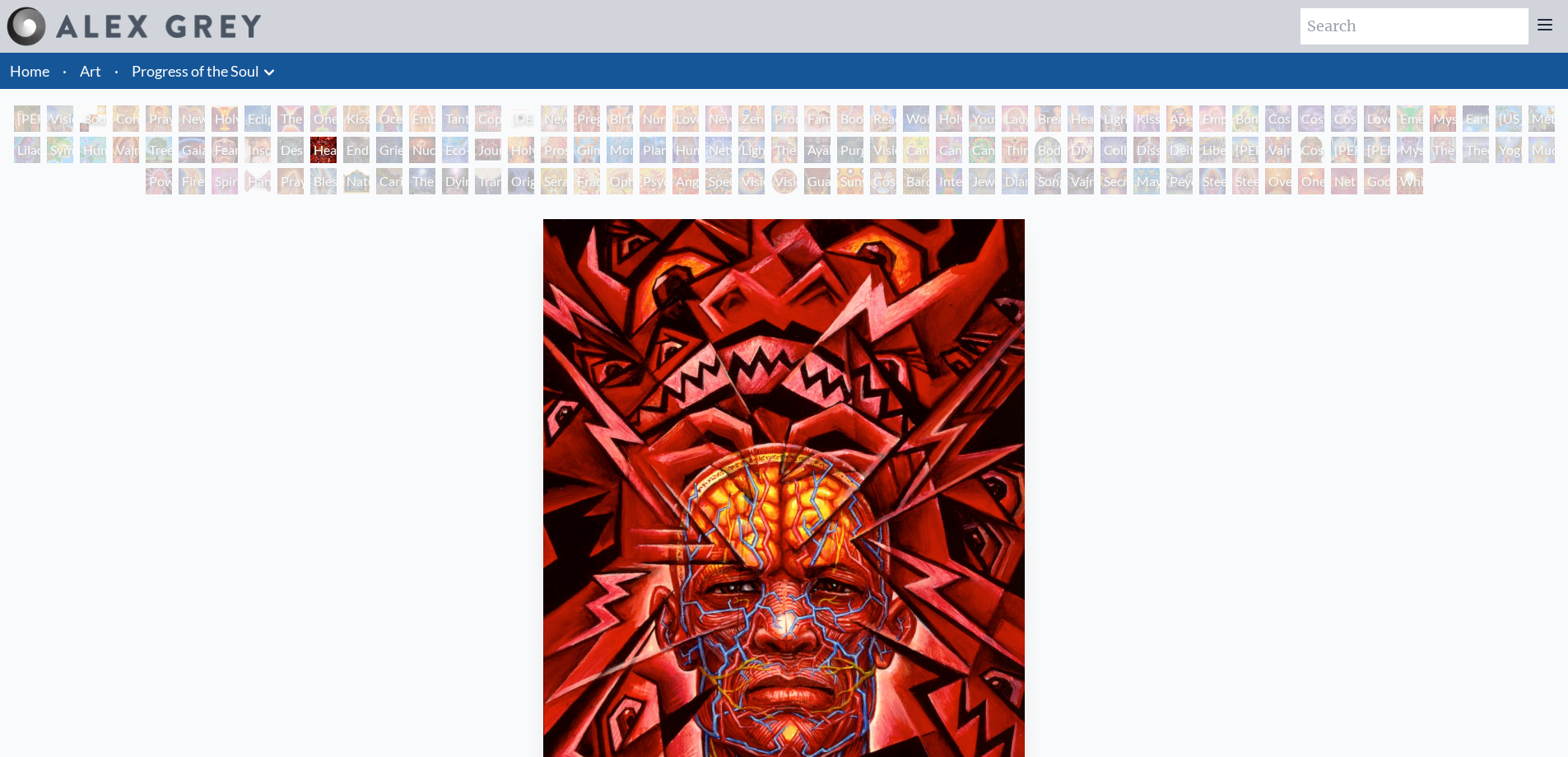
click at [395, 149] on div "Grieving" at bounding box center [389, 150] width 27 height 27
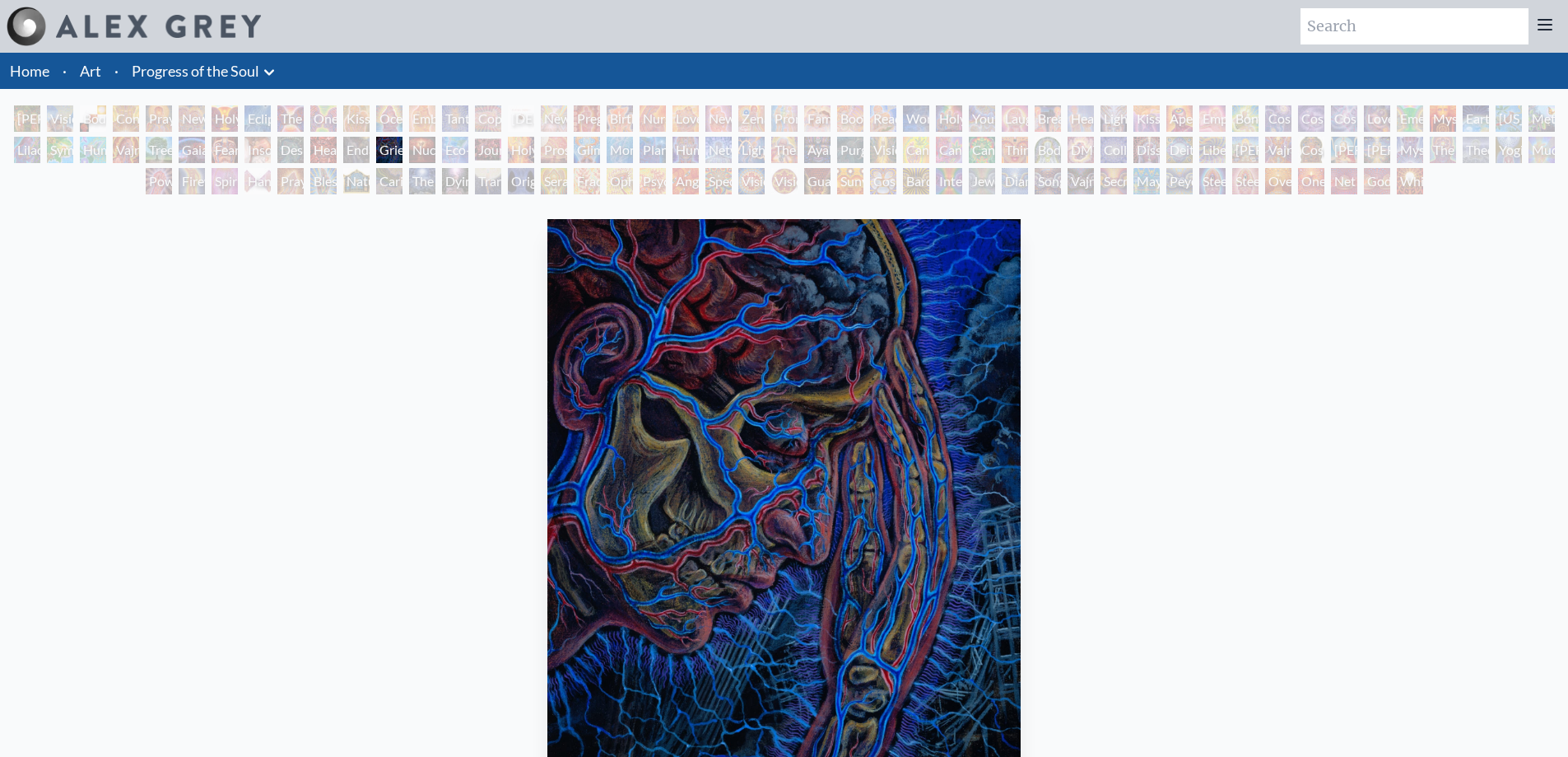
click at [452, 150] on div "Eco-Atlas" at bounding box center [455, 150] width 27 height 27
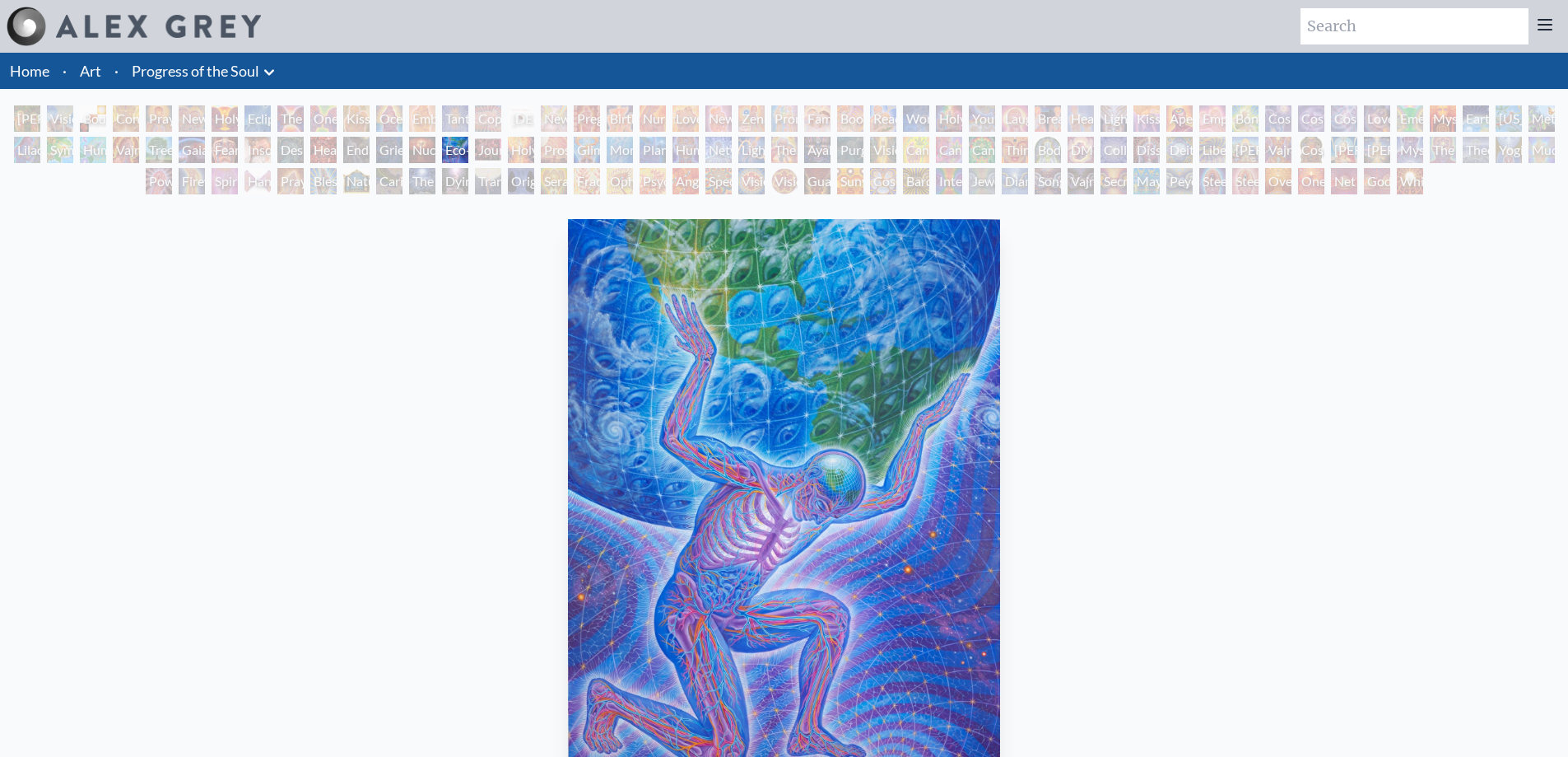
click at [501, 151] on div "Journey of the Wounded Healer" at bounding box center [487, 150] width 27 height 27
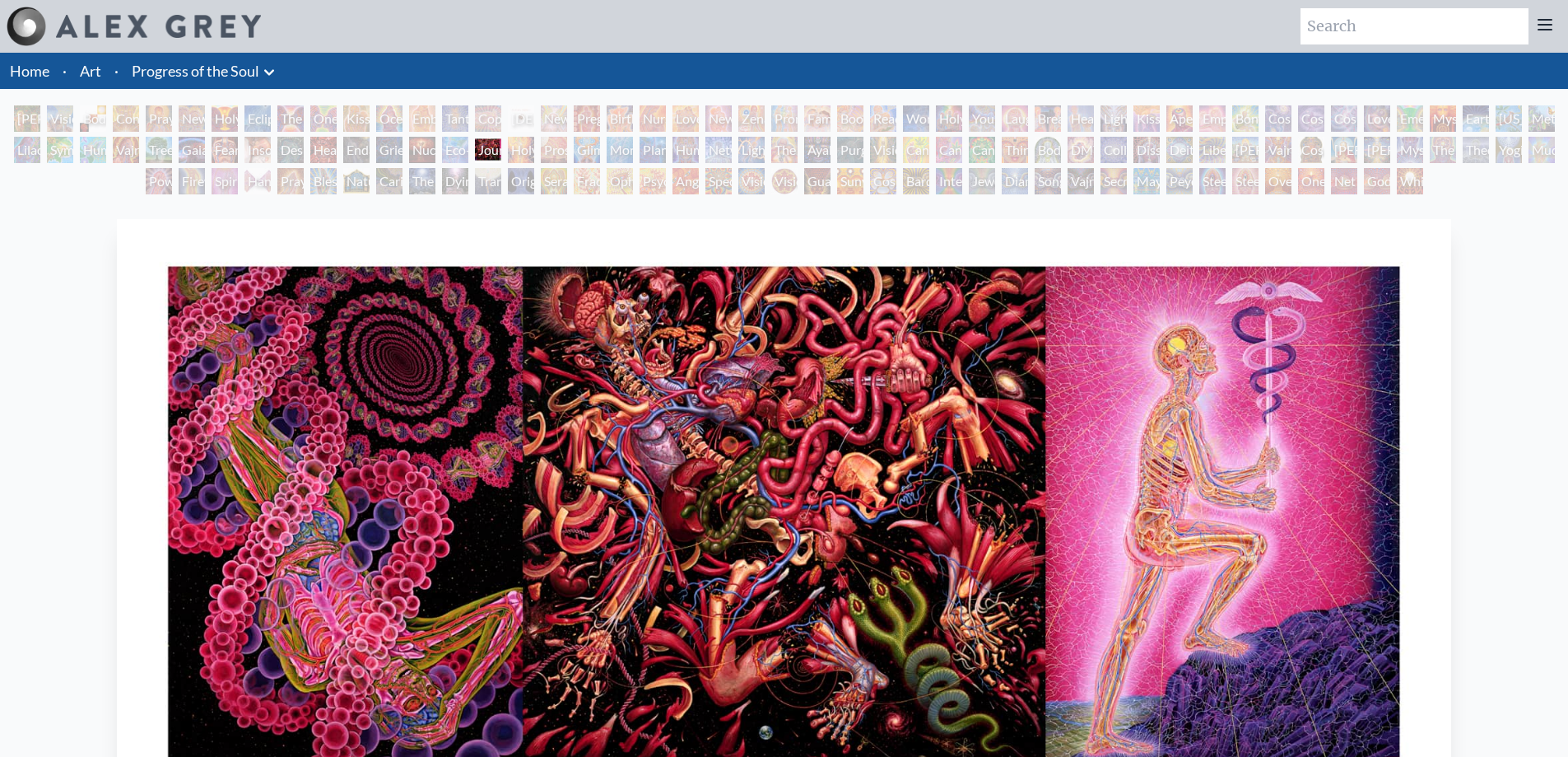
click at [688, 155] on div "Human Geometry" at bounding box center [685, 150] width 27 height 27
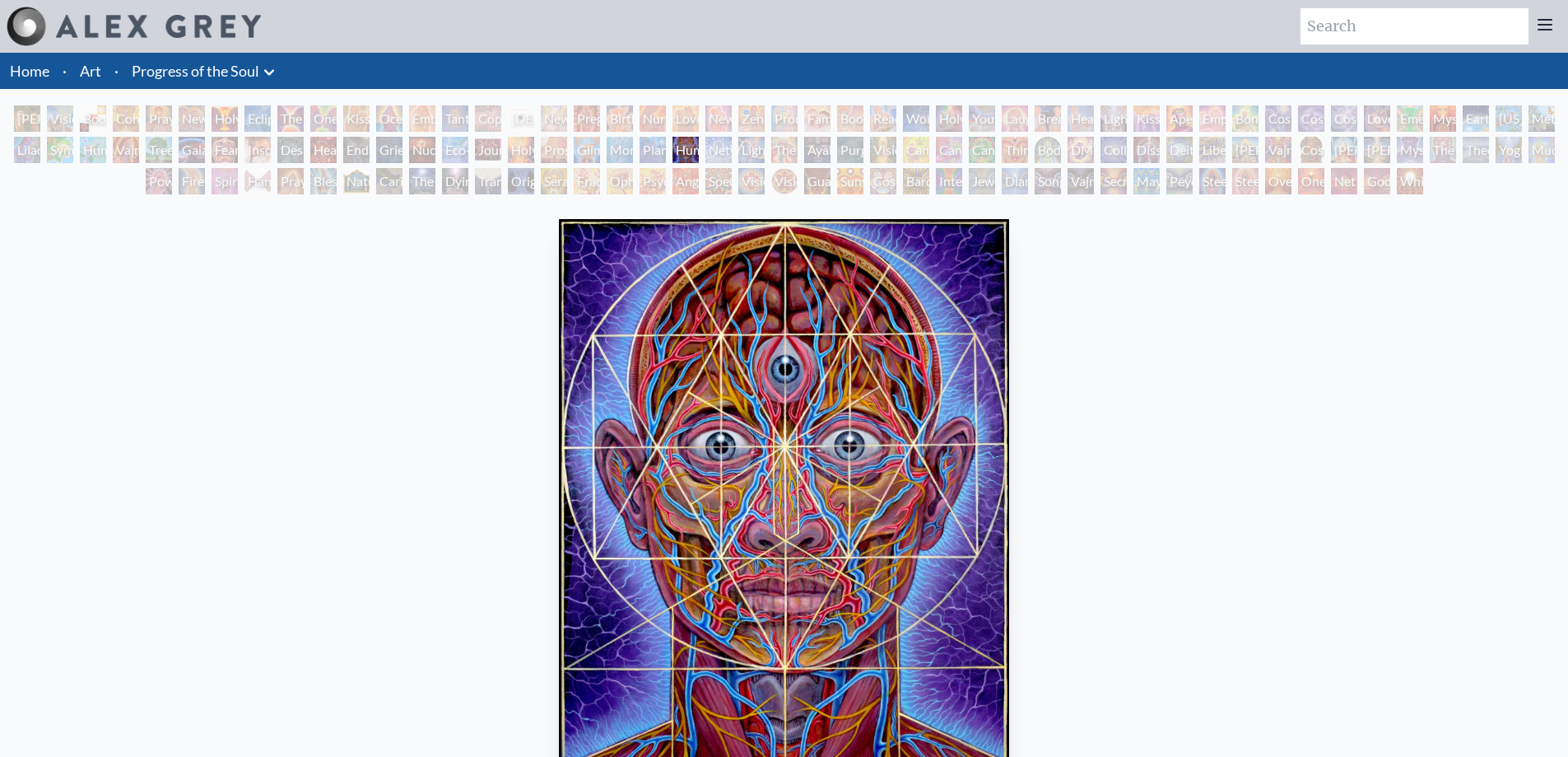
click at [797, 150] on div "The Shulgins and their Alchemical Angels" at bounding box center [784, 150] width 27 height 27
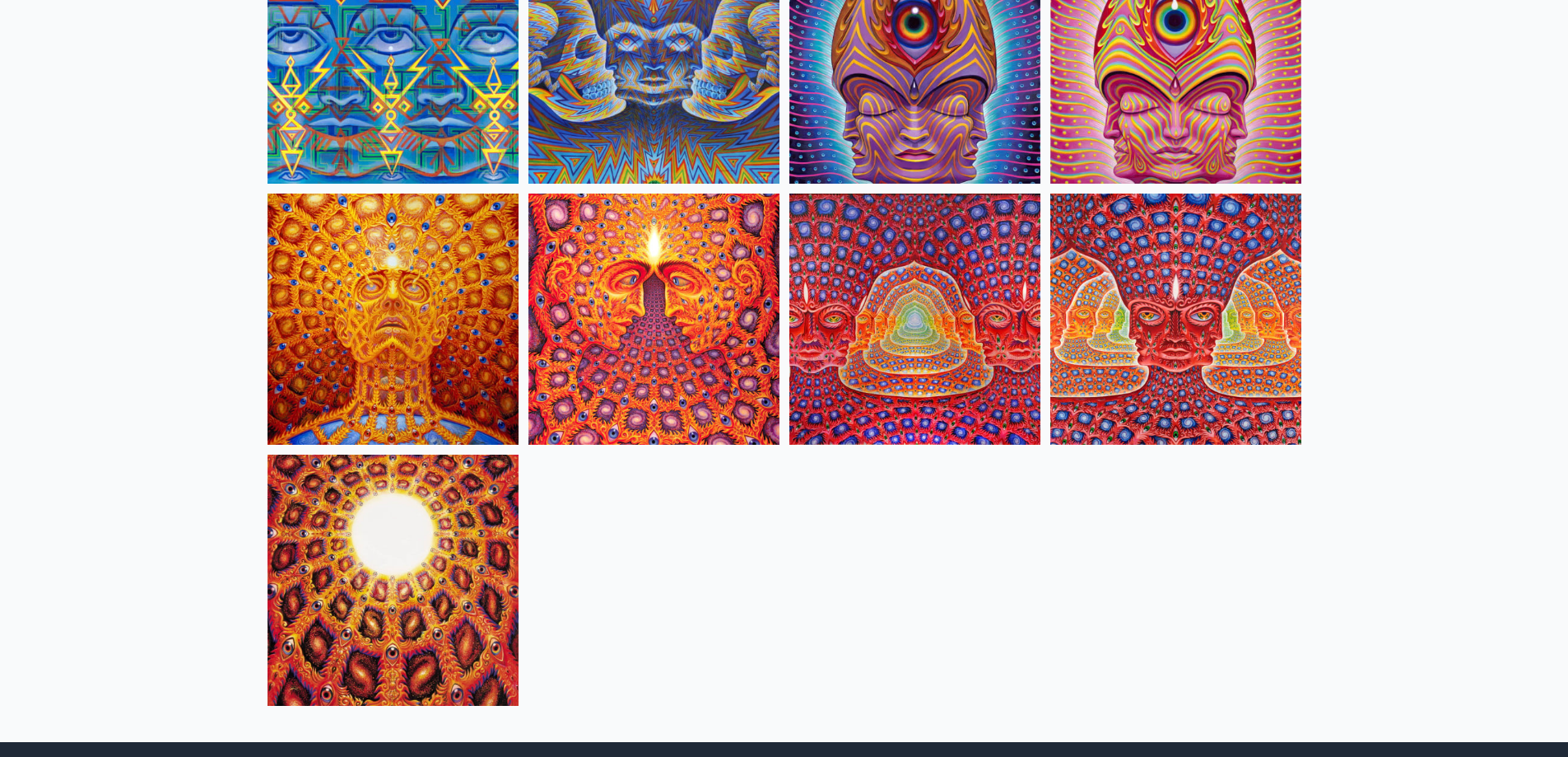
scroll to position [8517, 0]
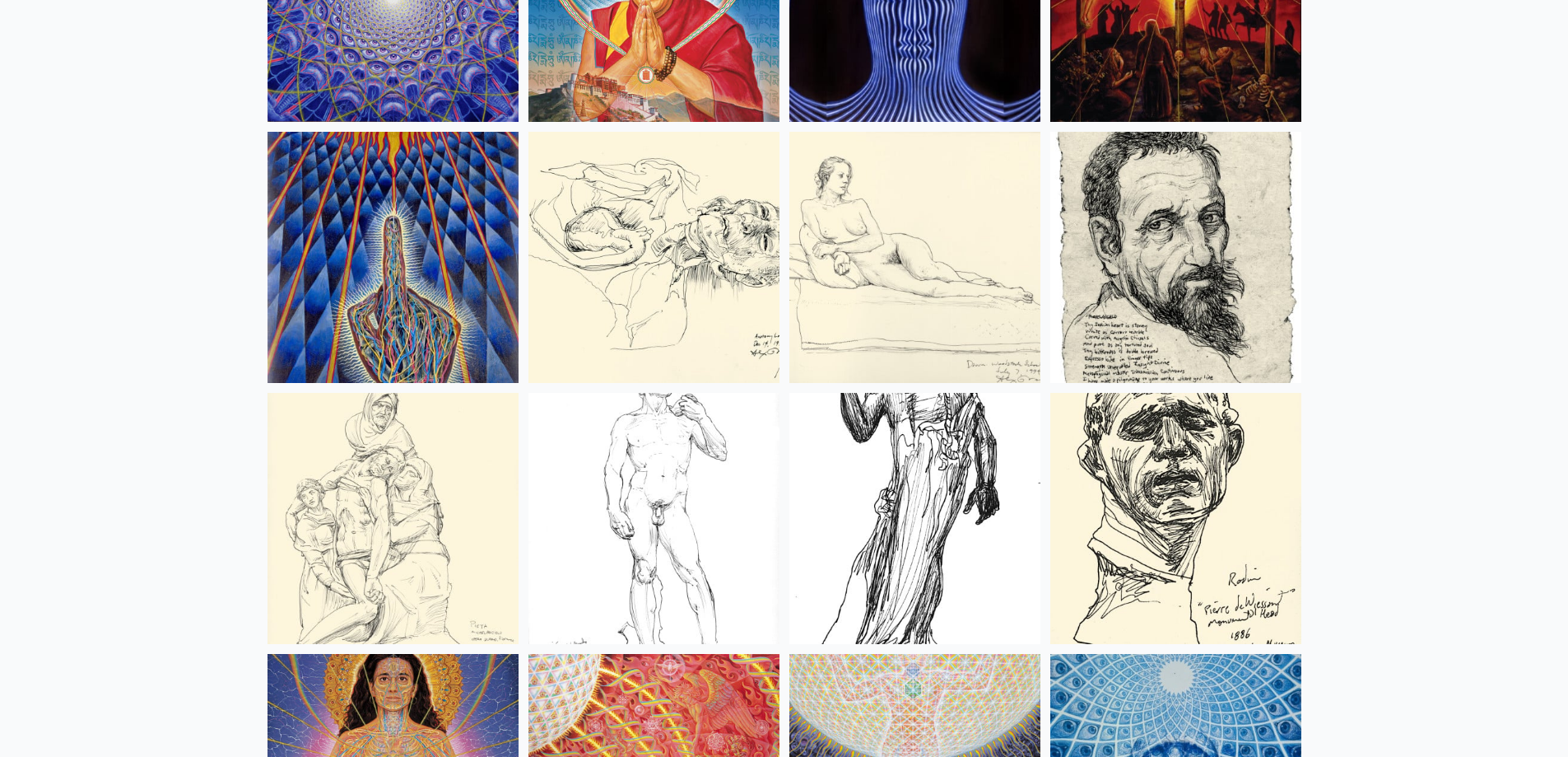
scroll to position [14818, 0]
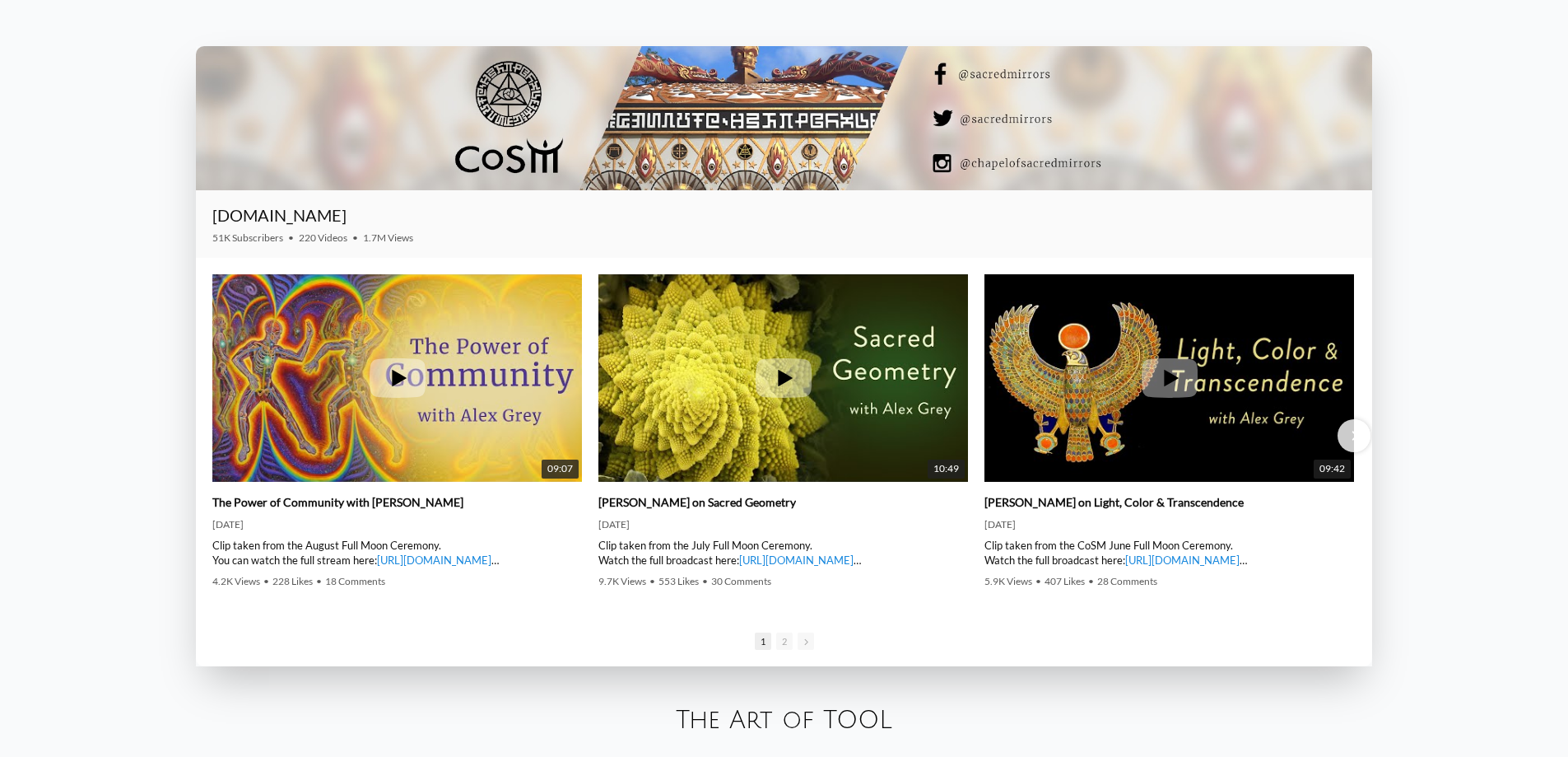
scroll to position [2799, 0]
